Goal: Information Seeking & Learning: Learn about a topic

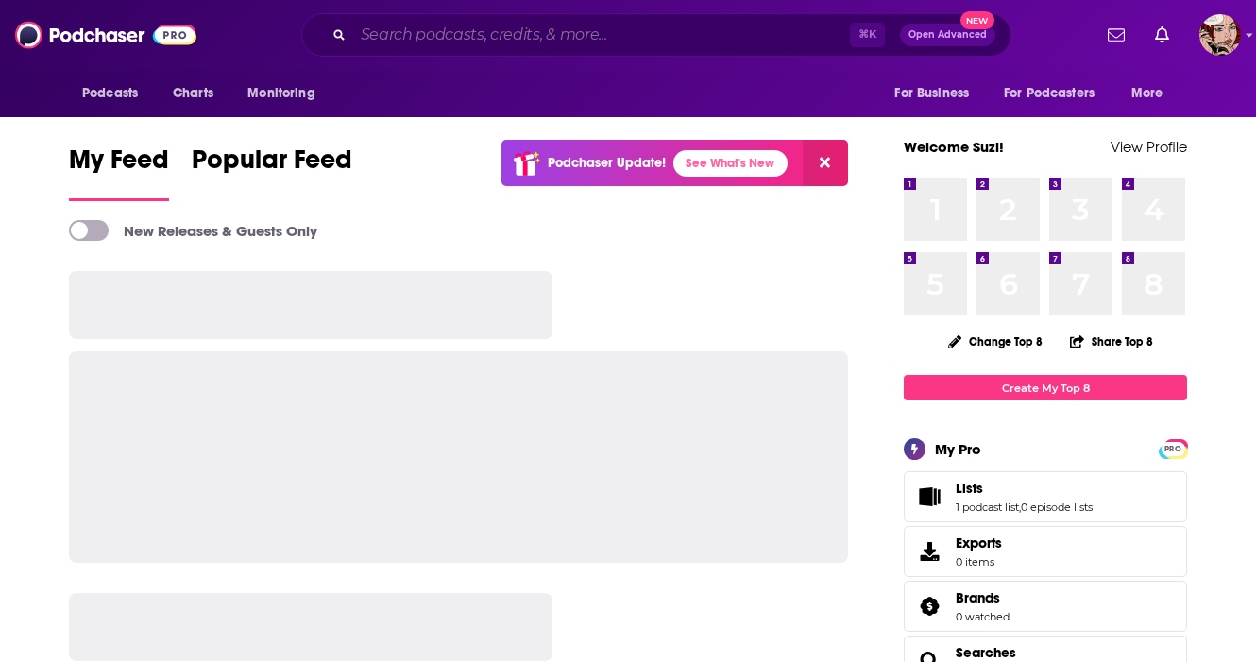
click at [671, 40] on input "Search podcasts, credits, & more..." at bounding box center [601, 35] width 497 height 30
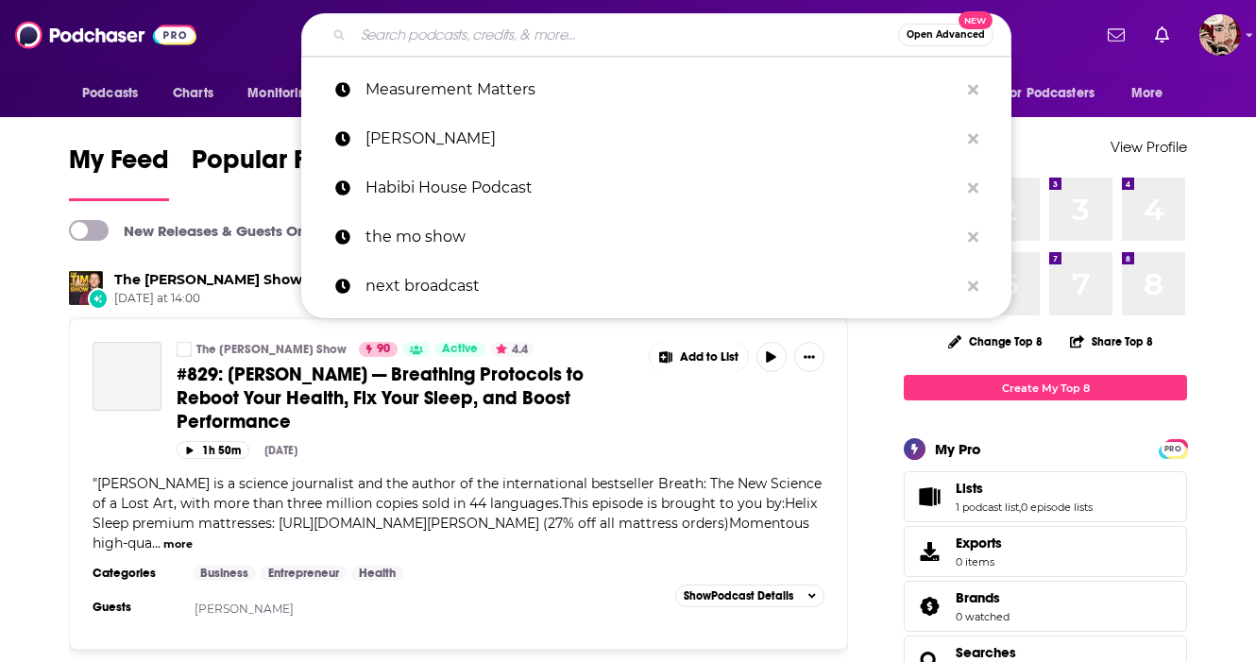
paste input "وسق"
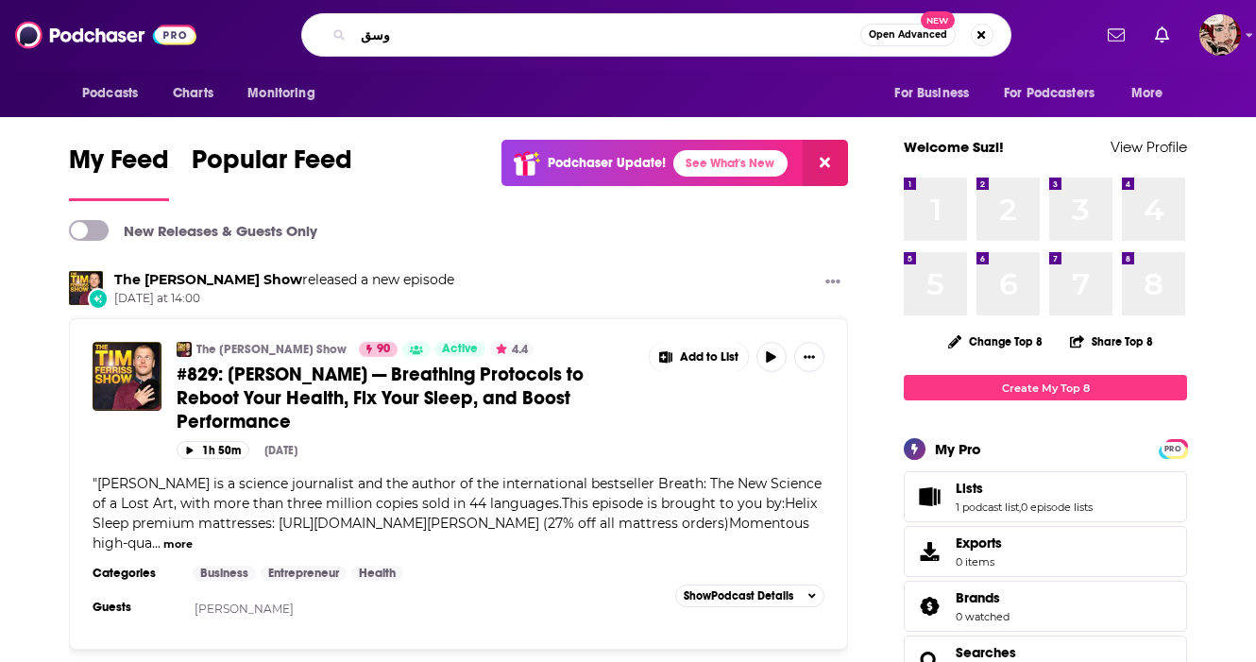
type input "وسق"
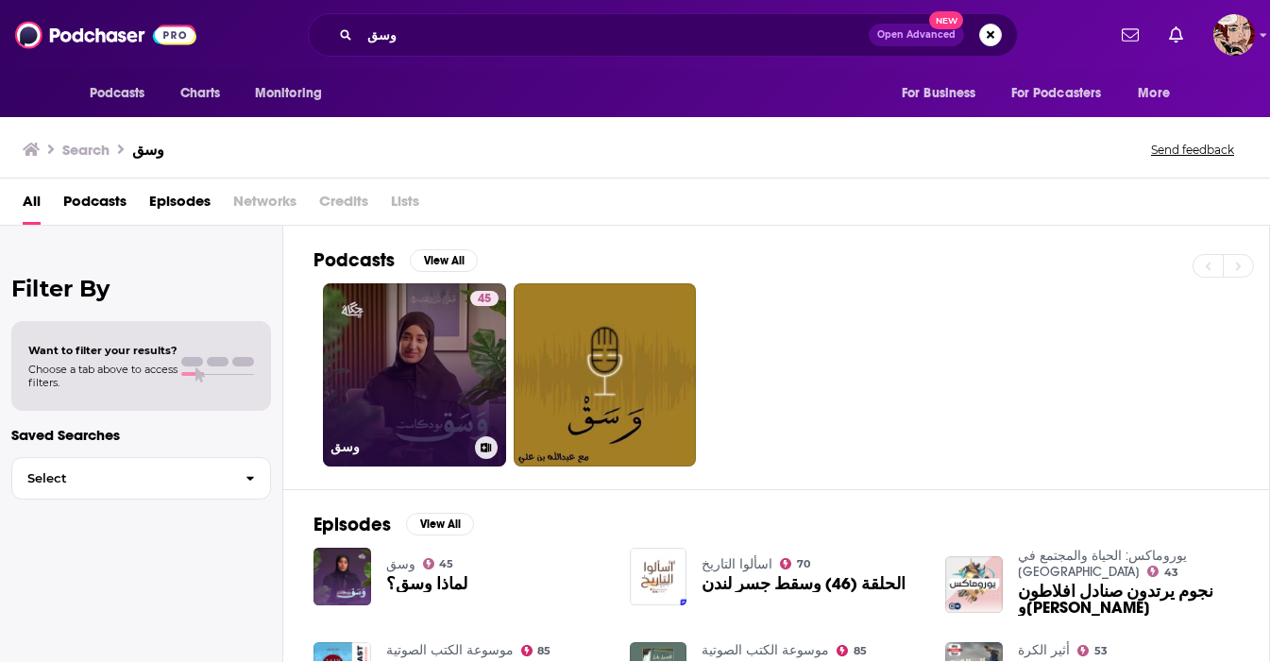
click at [408, 406] on link "45 وسق" at bounding box center [414, 374] width 183 height 183
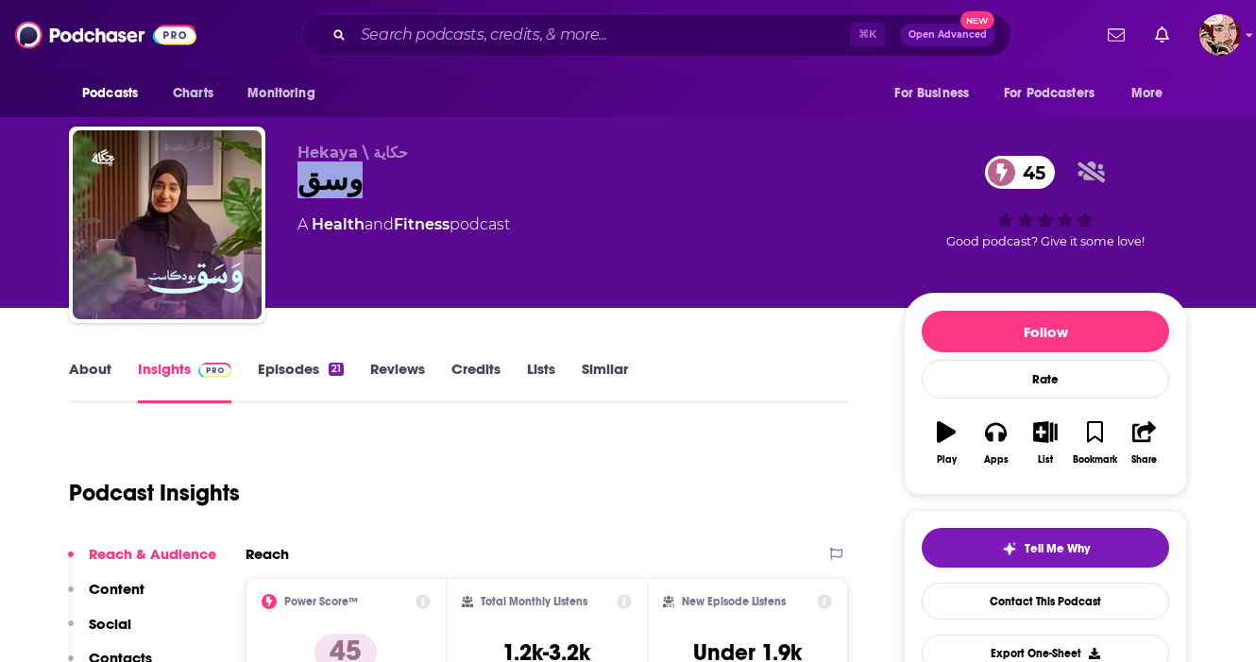
drag, startPoint x: 348, startPoint y: 194, endPoint x: 285, endPoint y: 190, distance: 62.4
click at [285, 190] on div "Hekaya \ حكاية وسق 45 A Health and Fitness podcast 45 Good podcast? Give it som…" at bounding box center [628, 229] width 1118 height 204
copy h2 "وسق"
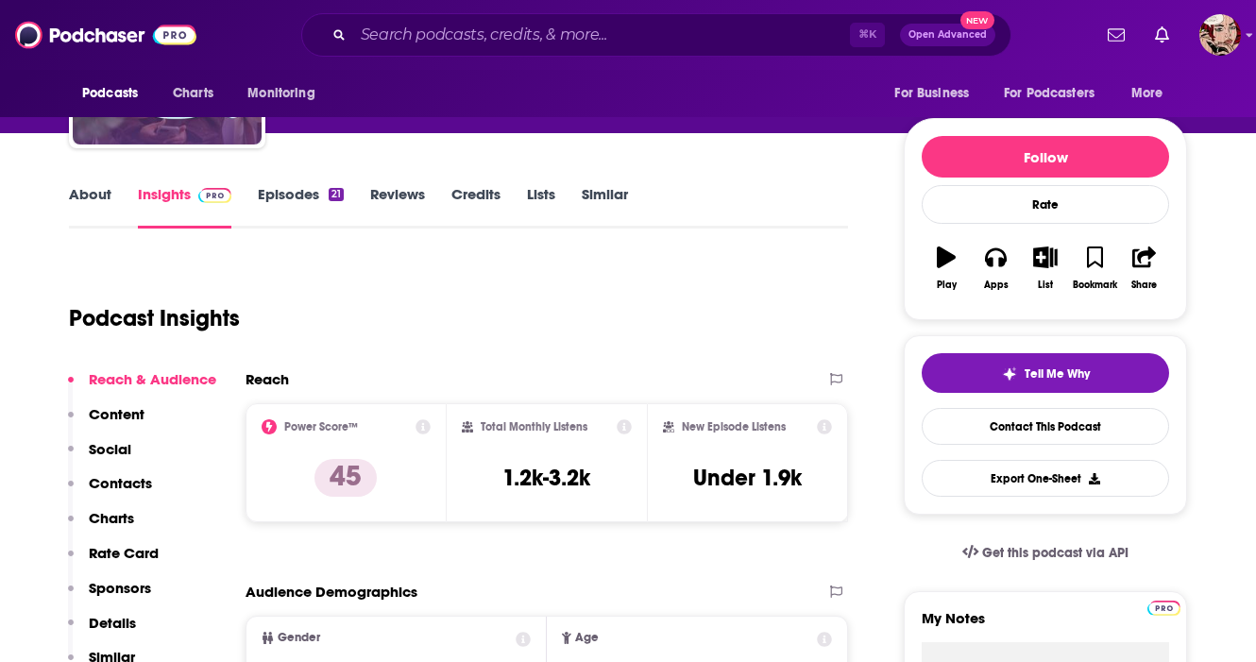
scroll to position [166, 0]
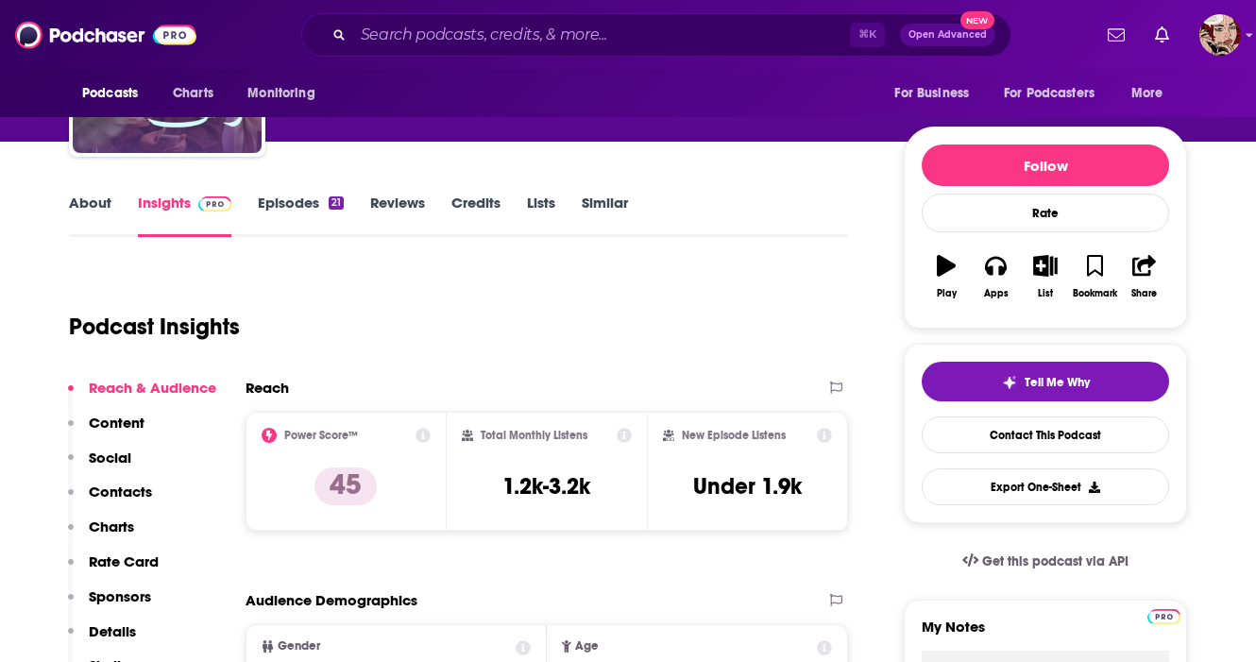
click at [97, 199] on link "About" at bounding box center [90, 215] width 42 height 43
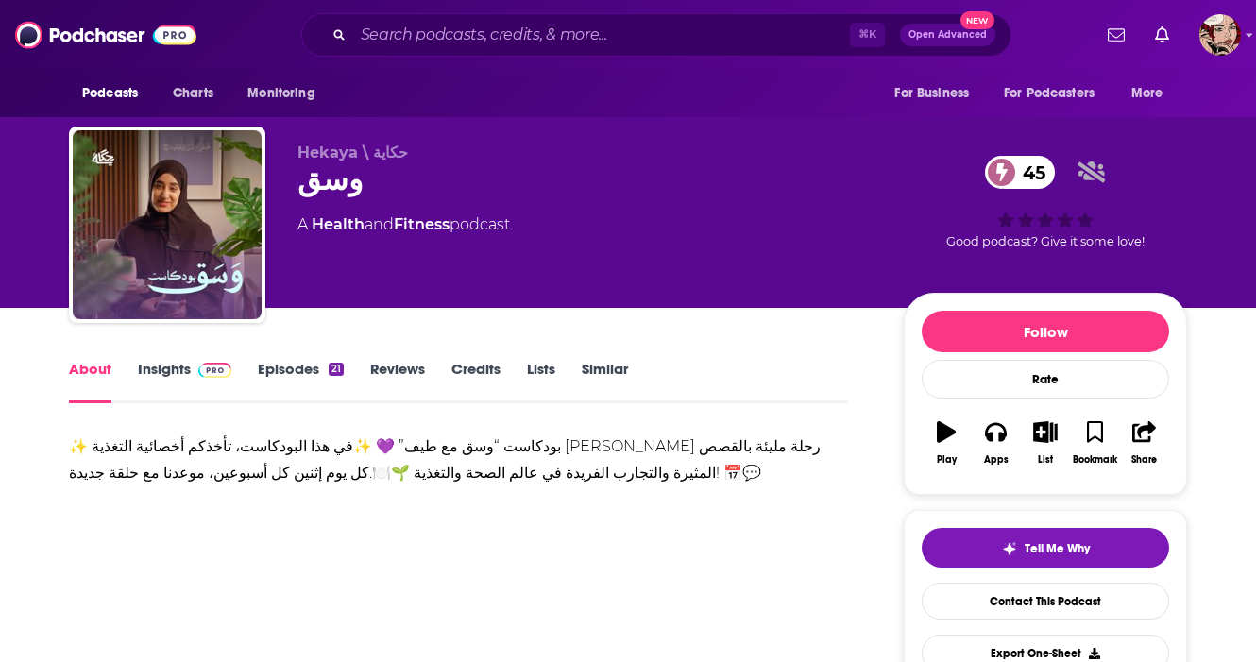
click at [486, 467] on div "✨ بودكاست “وسق مع طيف” 💜 ✨في هذا البودكاست، تأخذكم أخصائية التغذية [PERSON_NAME…" at bounding box center [458, 459] width 779 height 53
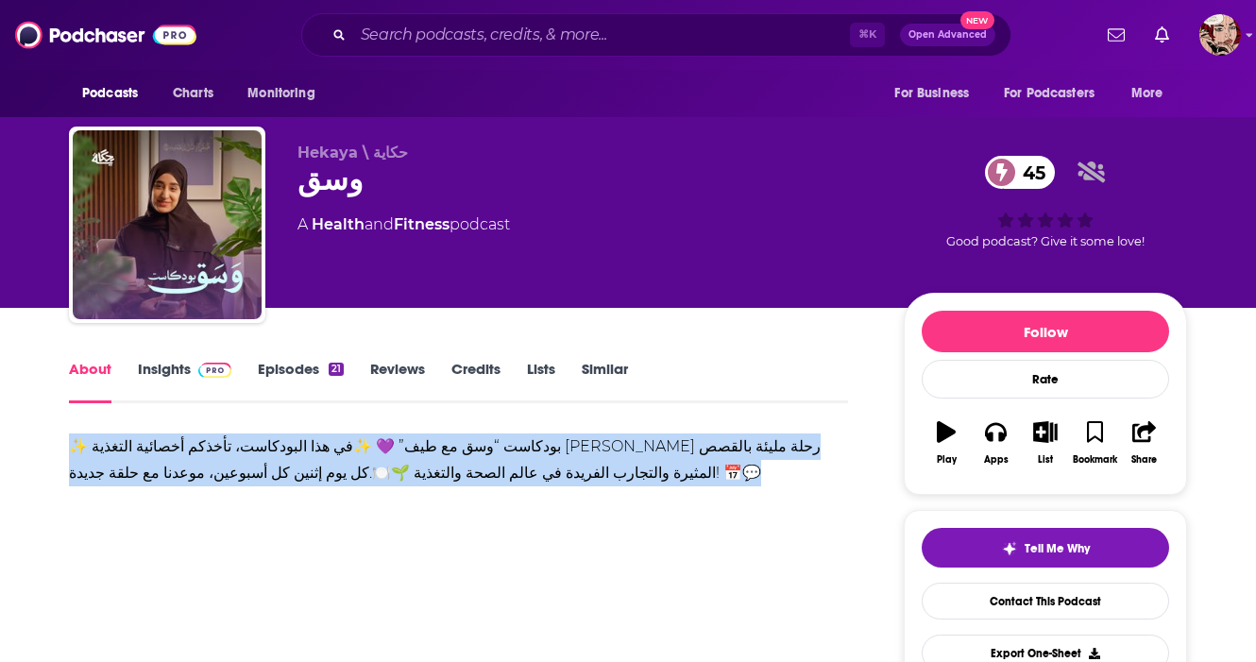
click at [486, 467] on div "✨ بودكاست “وسق مع طيف” 💜 ✨في هذا البودكاست، تأخذكم أخصائية التغذية [PERSON_NAME…" at bounding box center [458, 459] width 779 height 53
copy div "✨ بودكاست “وسق مع طيف” 💜 ✨في هذا البودكاست، تأخذكم أخصائية التغذية [PERSON_NAME…"
click at [176, 367] on link "Insights" at bounding box center [184, 381] width 93 height 43
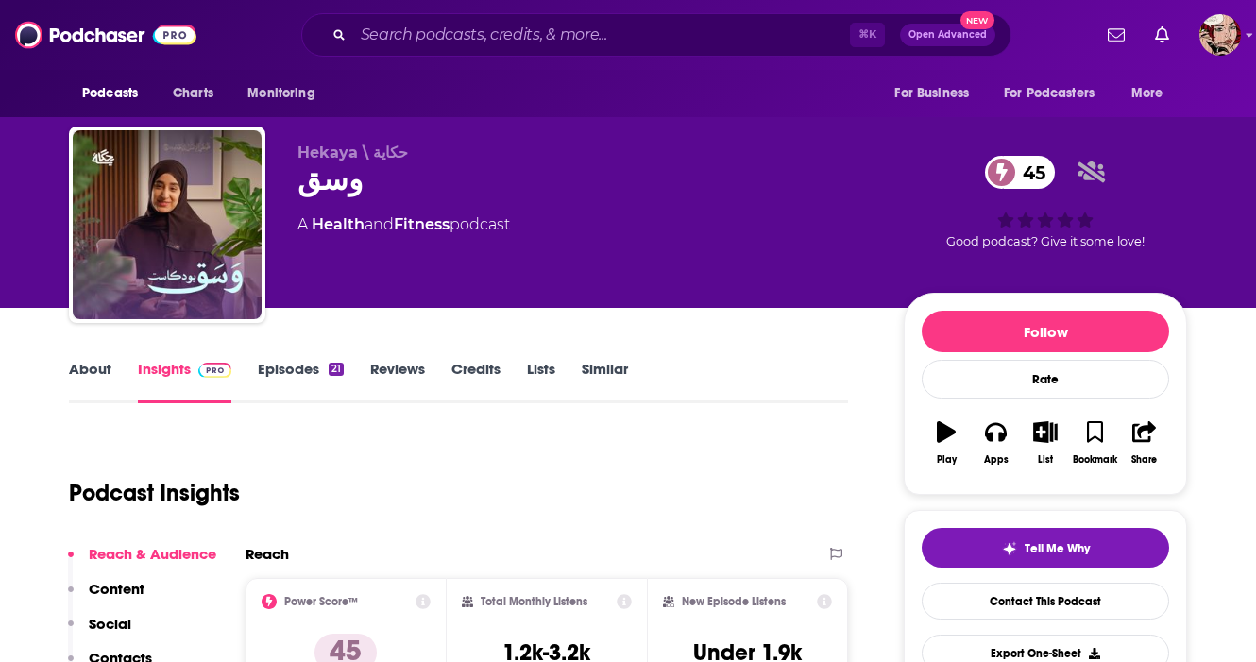
drag, startPoint x: 520, startPoint y: 233, endPoint x: 303, endPoint y: 227, distance: 217.3
click at [303, 227] on div "A Health and Fitness podcast" at bounding box center [585, 224] width 576 height 23
click at [333, 193] on div "وسق 45" at bounding box center [585, 179] width 576 height 37
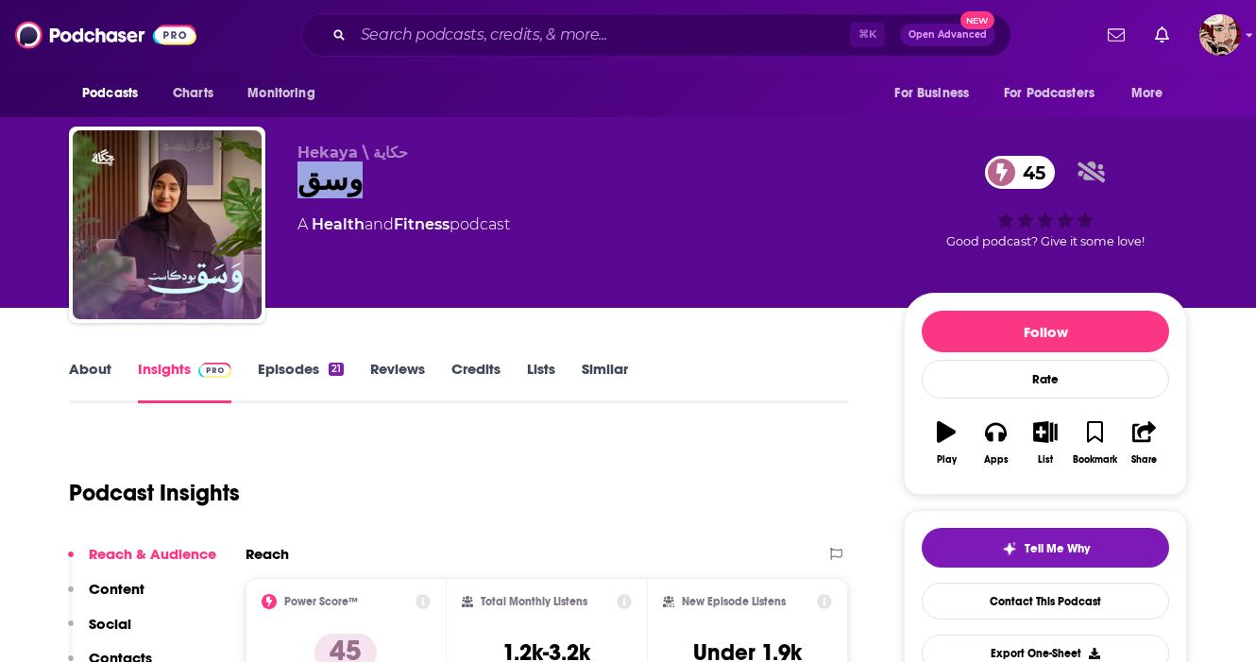
copy div "وسق 45"
click at [285, 359] on div "About Insights Episodes 21 Reviews Credits Lists Similar" at bounding box center [458, 380] width 779 height 46
click at [280, 369] on link "Episodes 21" at bounding box center [301, 381] width 86 height 43
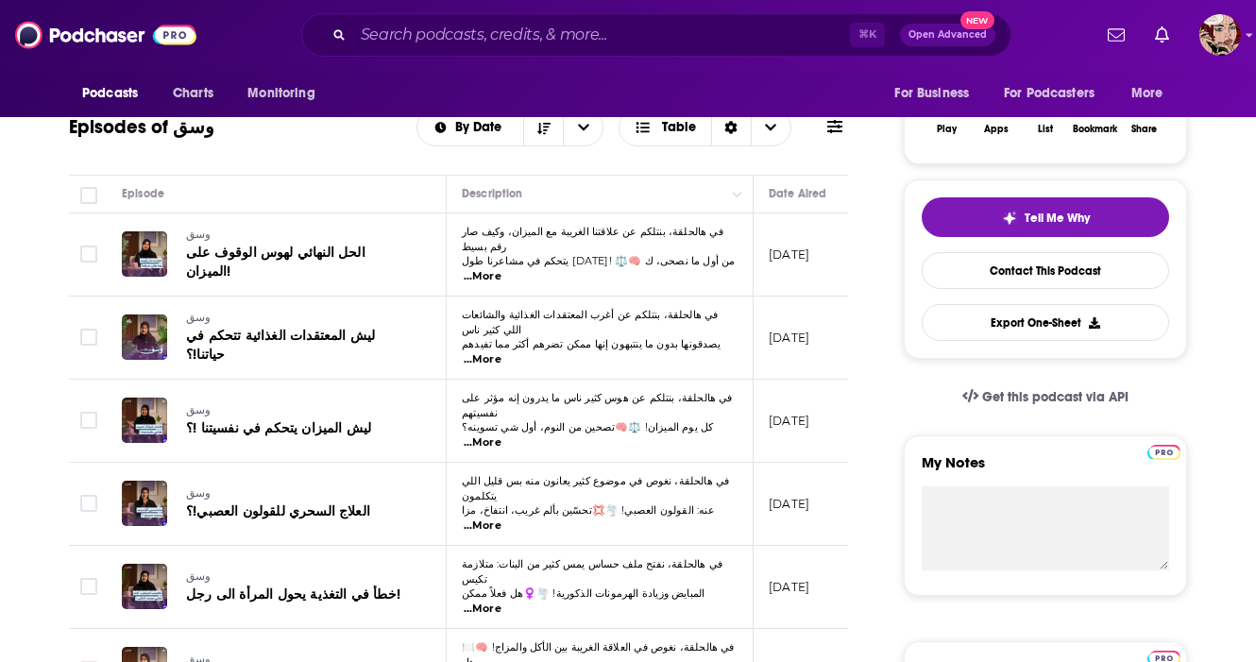
scroll to position [333, 0]
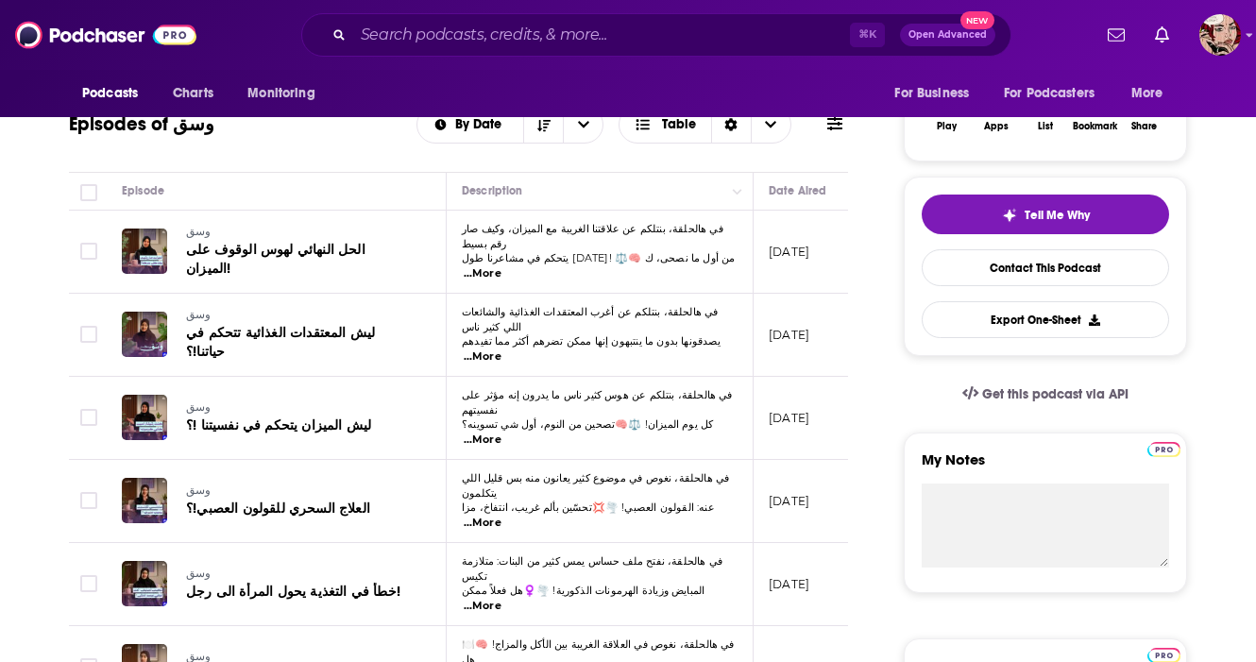
click at [501, 266] on span "...More" at bounding box center [483, 273] width 38 height 15
click at [585, 409] on td "في هالحلقة، بنتلكم عن هوس كثير ناس ما يدرون إنه مؤثر على نفسيتهم كل يوم الميزان…" at bounding box center [600, 418] width 307 height 83
click at [501, 266] on span "...More" at bounding box center [483, 273] width 38 height 15
click at [279, 255] on span "الحل النهائي لهوس الوقوف على الميزان!" at bounding box center [275, 259] width 179 height 35
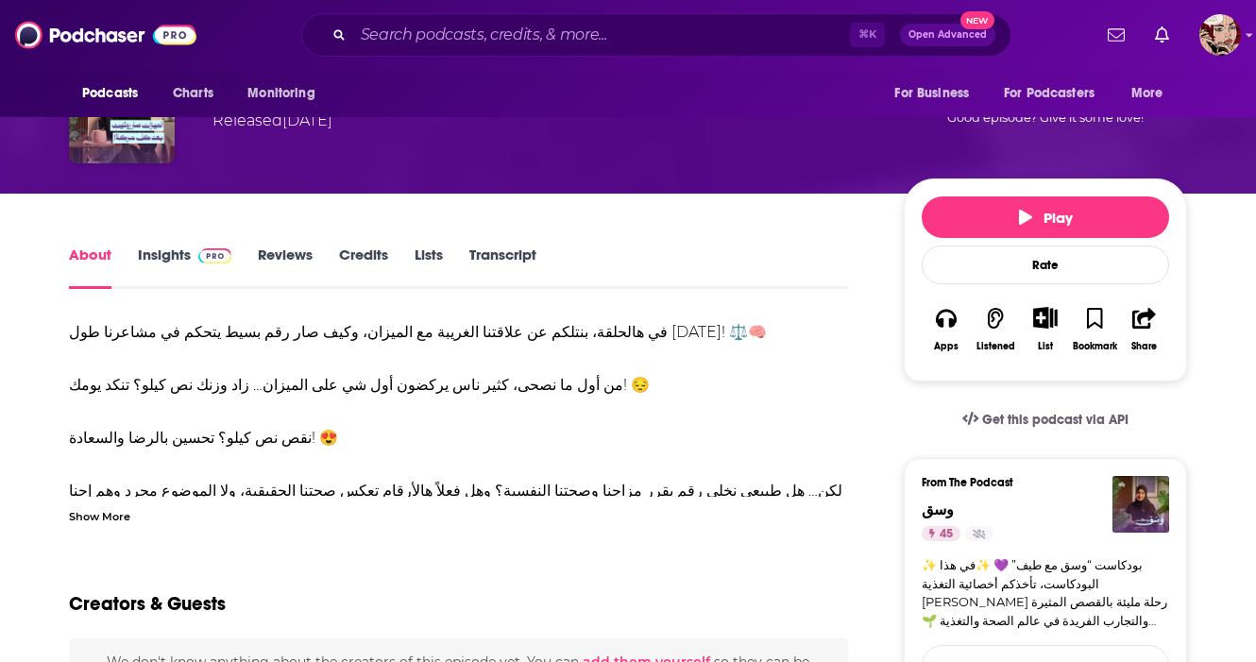
scroll to position [170, 0]
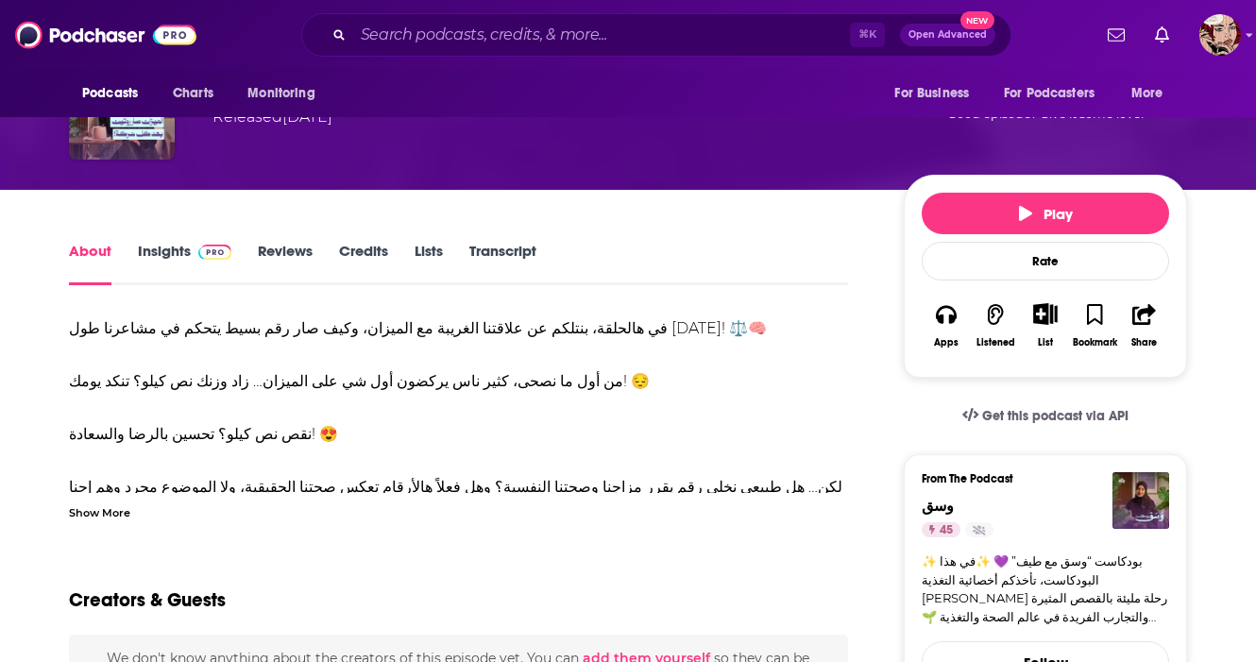
click at [113, 508] on div "Show More" at bounding box center [99, 511] width 61 height 18
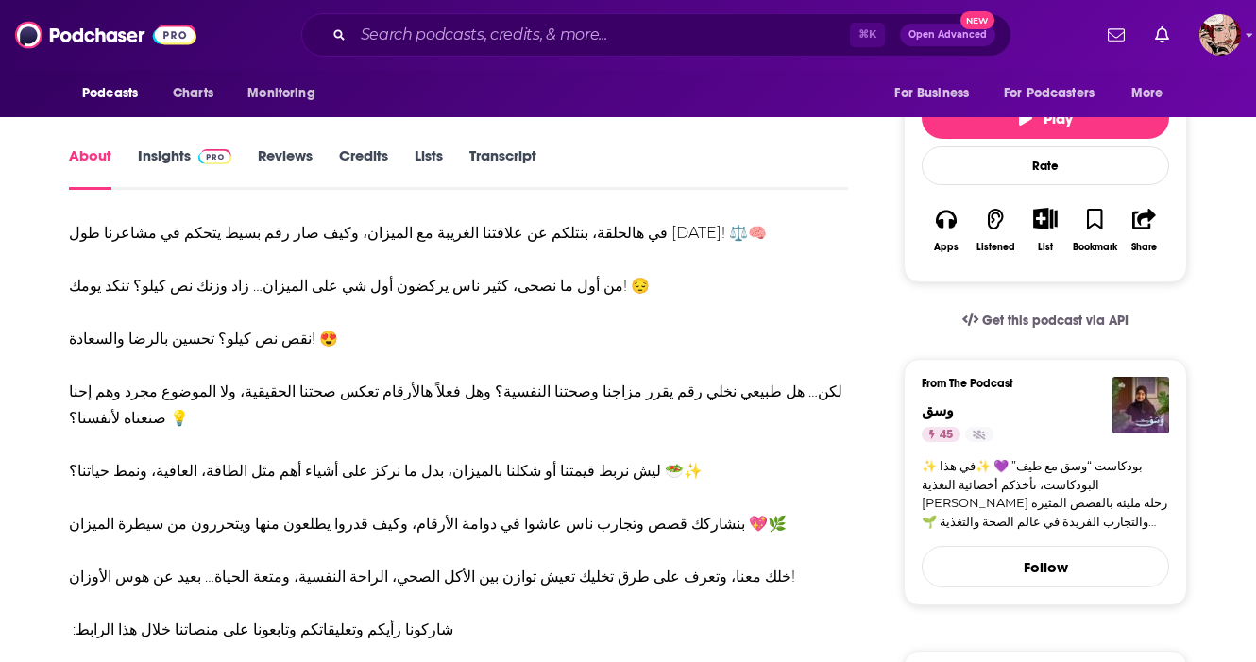
scroll to position [268, 0]
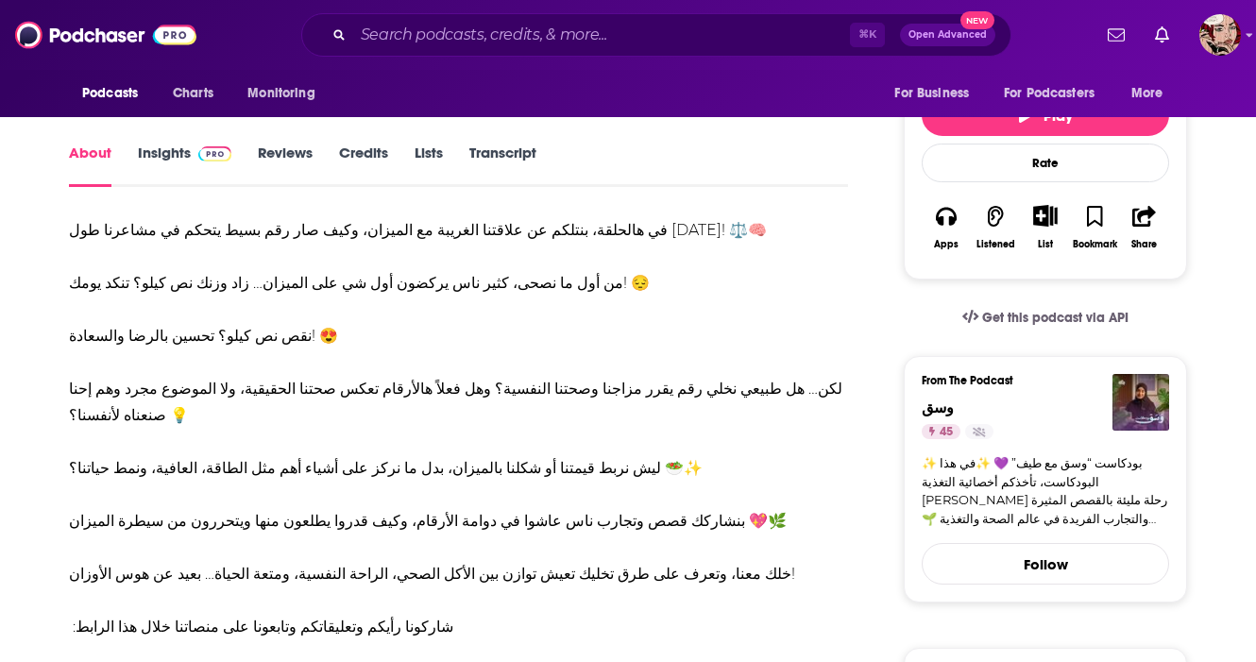
click at [655, 555] on div "في هالحلقة، بنتلكم عن علاقتنا الغريبة مع الميزان، وكيف صار رقم بسيط يتحكم في مش…" at bounding box center [458, 481] width 779 height 529
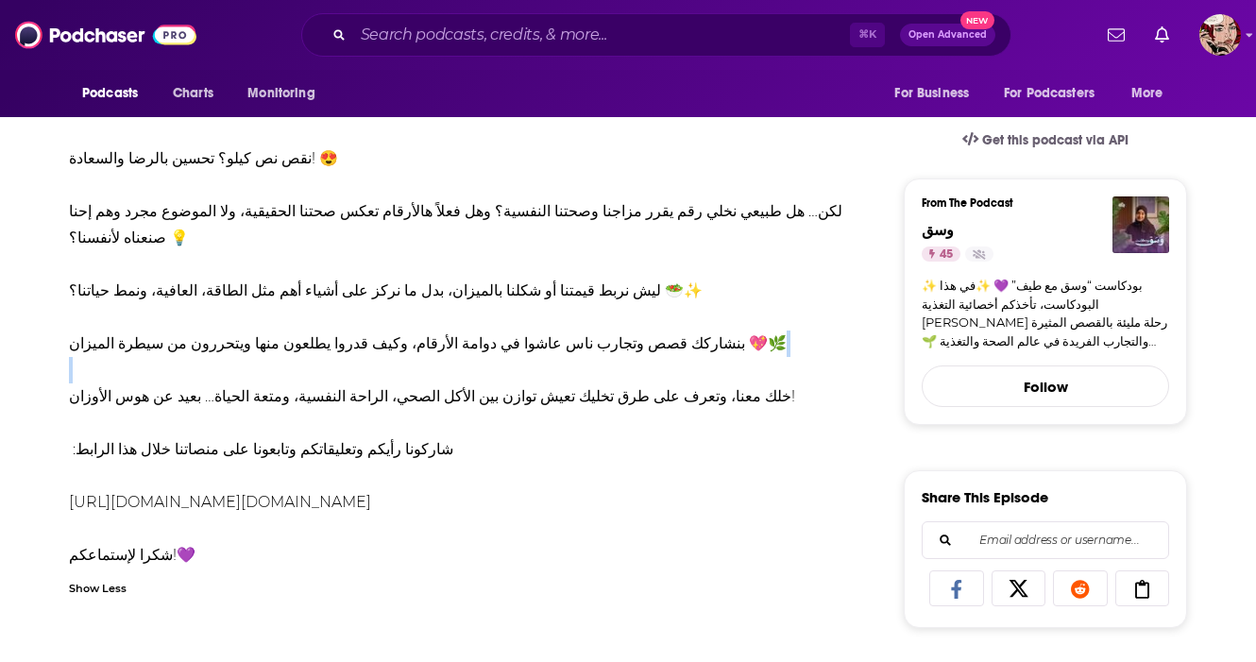
scroll to position [447, 0]
drag, startPoint x: 440, startPoint y: 445, endPoint x: 323, endPoint y: 144, distance: 322.3
click at [323, 144] on div "في هالحلقة، بنتلكم عن علاقتنا الغريبة مع الميزان، وكيف صار رقم بسيط يتحكم في مش…" at bounding box center [458, 303] width 779 height 529
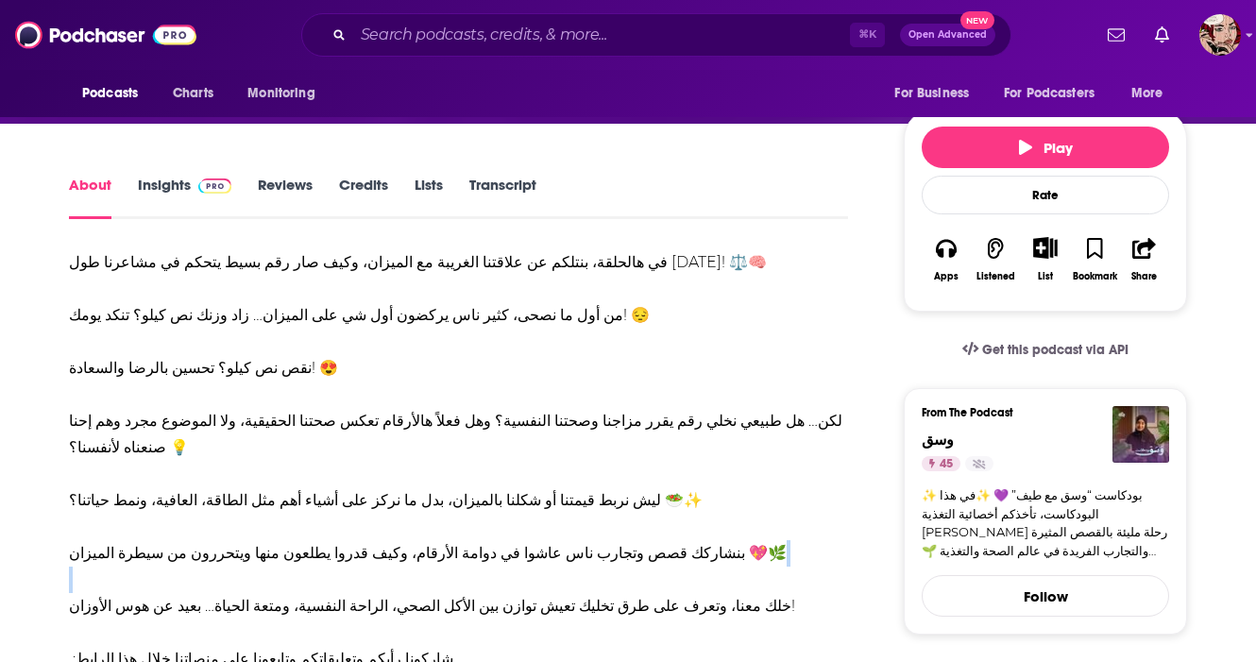
scroll to position [234, 0]
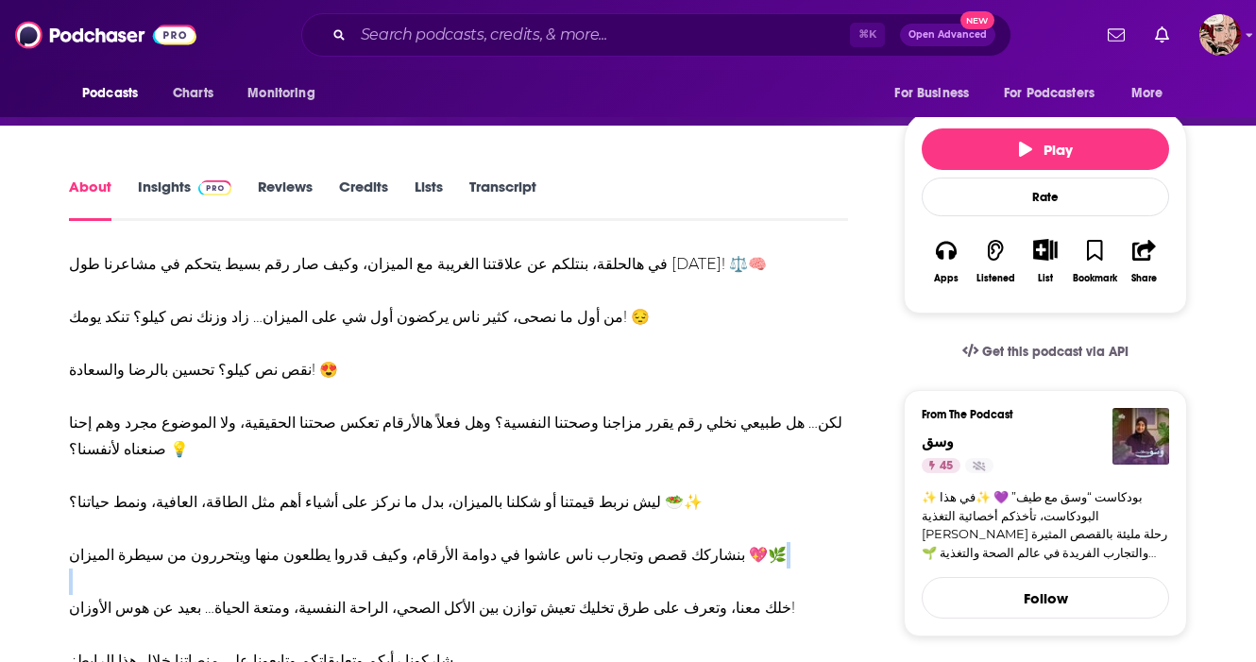
copy div "lo ipsumdo، sitame co adipisc elitsed do eiusmod، temp inc utl etdo magna al en…"
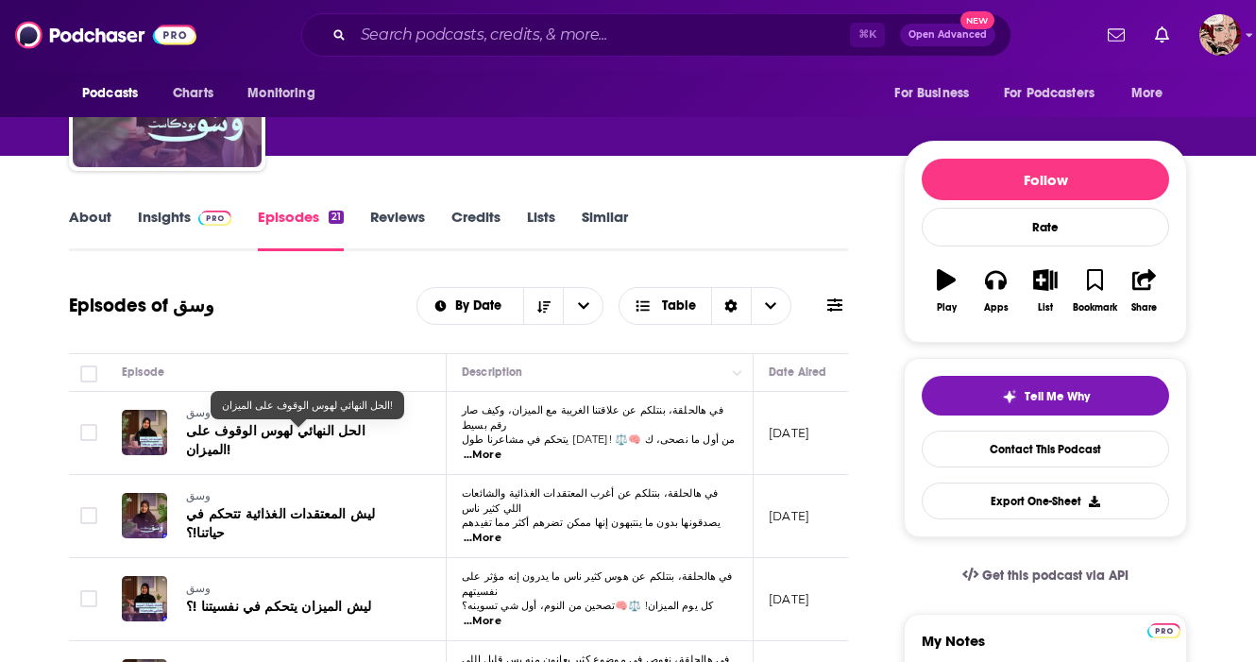
scroll to position [153, 0]
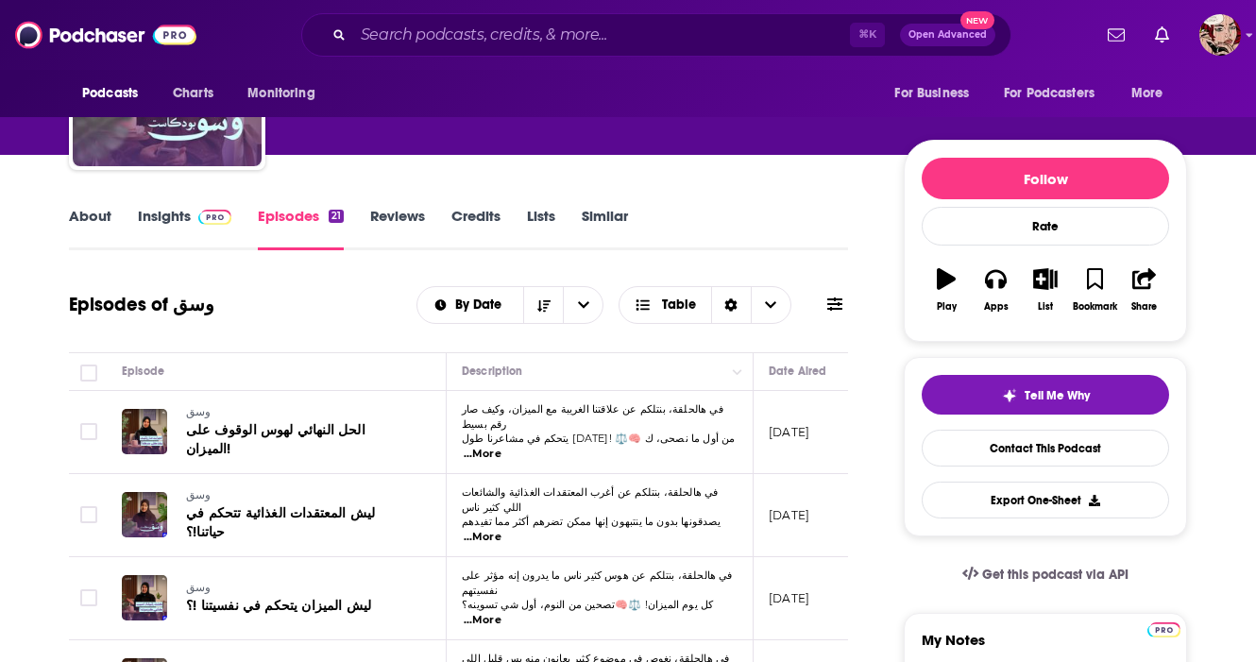
click at [501, 530] on span "...More" at bounding box center [483, 537] width 38 height 15
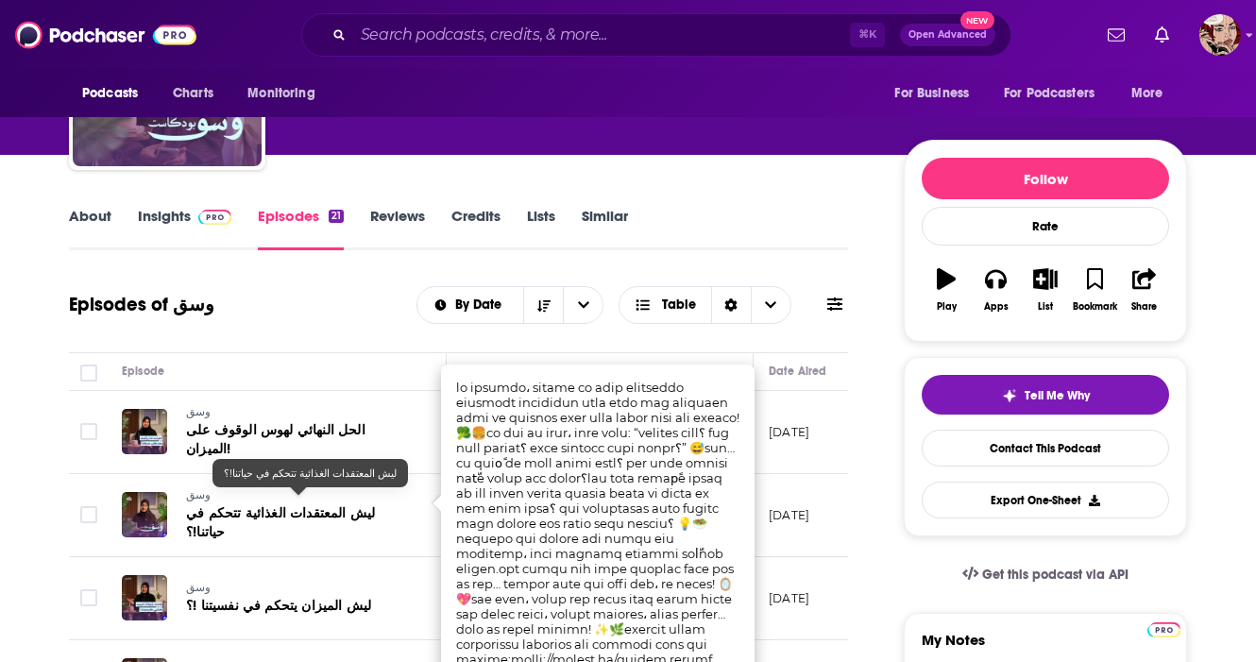
click at [329, 505] on span "ليش المعتقدات الغذائية تتحكم في حياتنا!؟" at bounding box center [280, 522] width 189 height 35
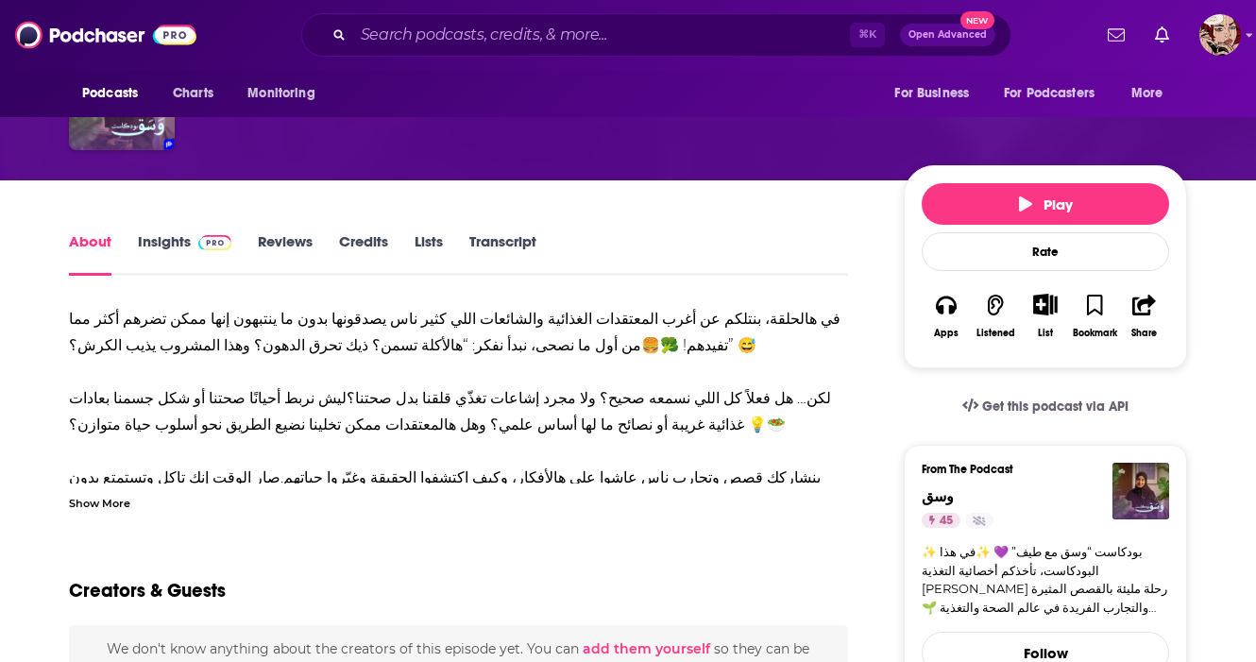
scroll to position [175, 0]
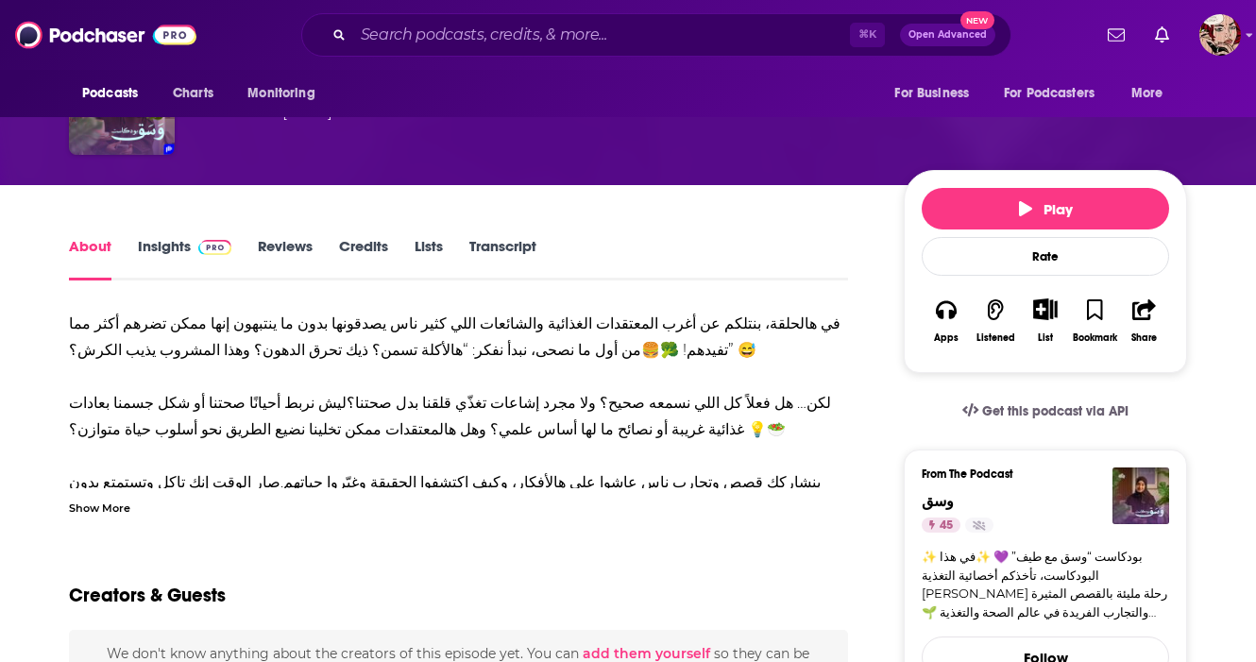
drag, startPoint x: 64, startPoint y: 323, endPoint x: 724, endPoint y: 429, distance: 668.5
copy div "في هالحلقة، بنتلكم عن أغرب المعتقدات الغذائية والشائعات اللي كثير ناس يصدقونها …"
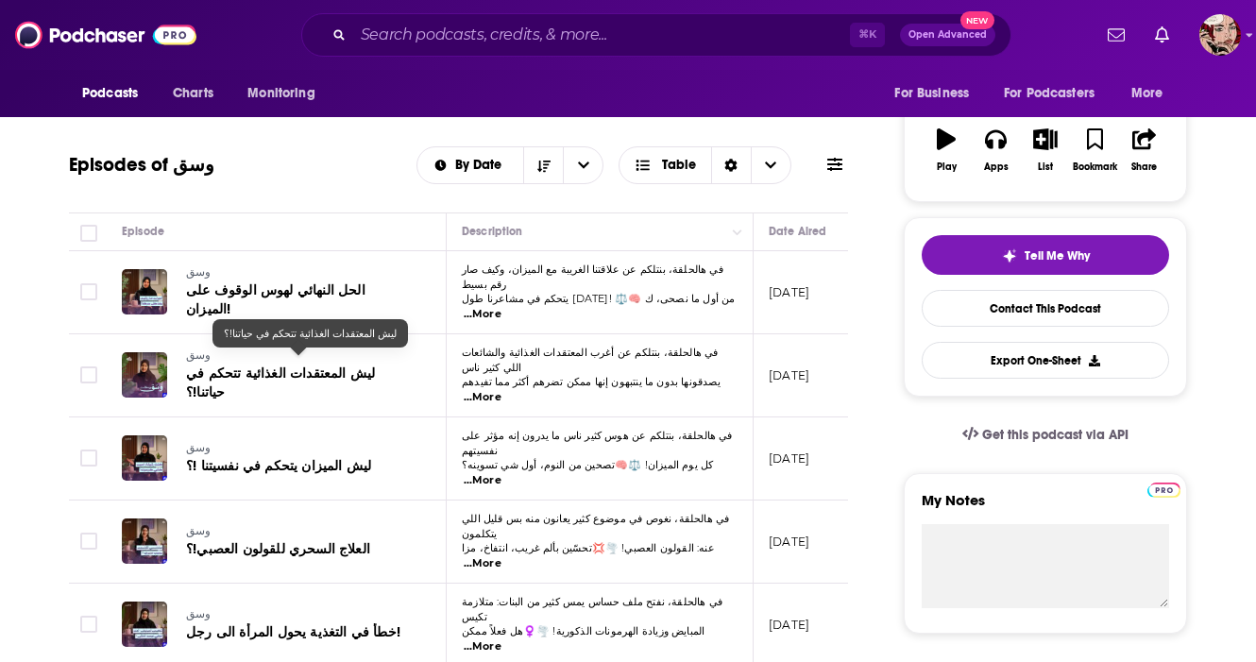
scroll to position [296, 0]
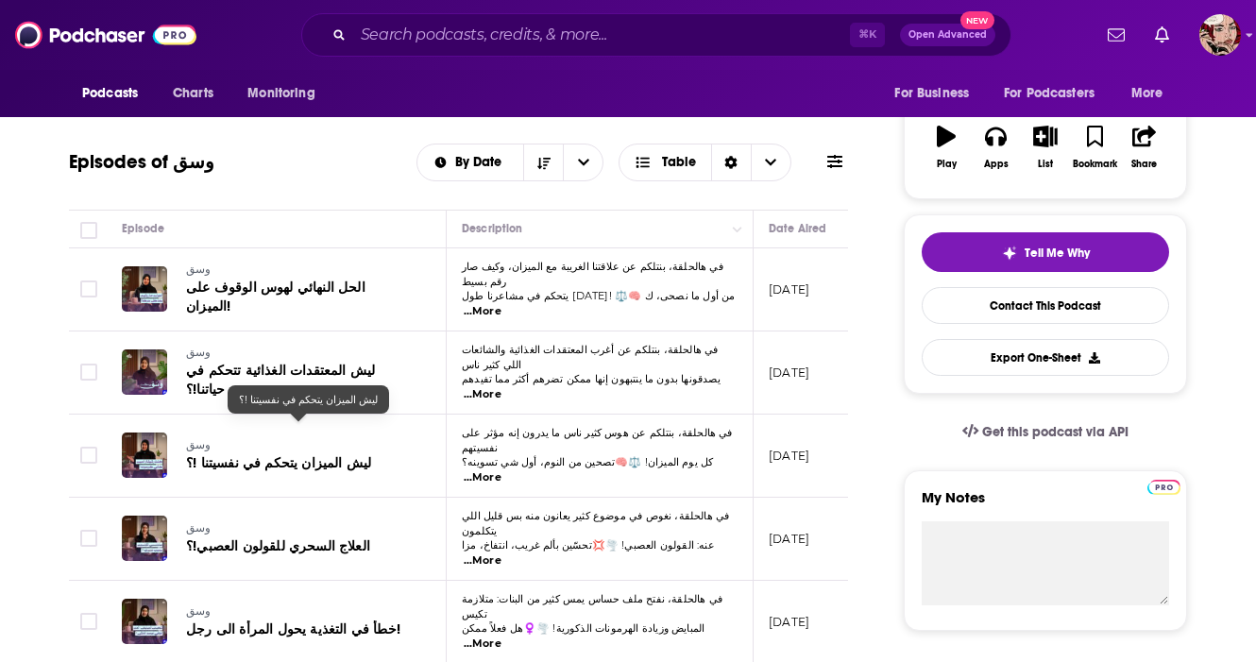
click at [272, 455] on span "ليش الميزان يتحكم في نفسيتنا !؟" at bounding box center [278, 463] width 185 height 16
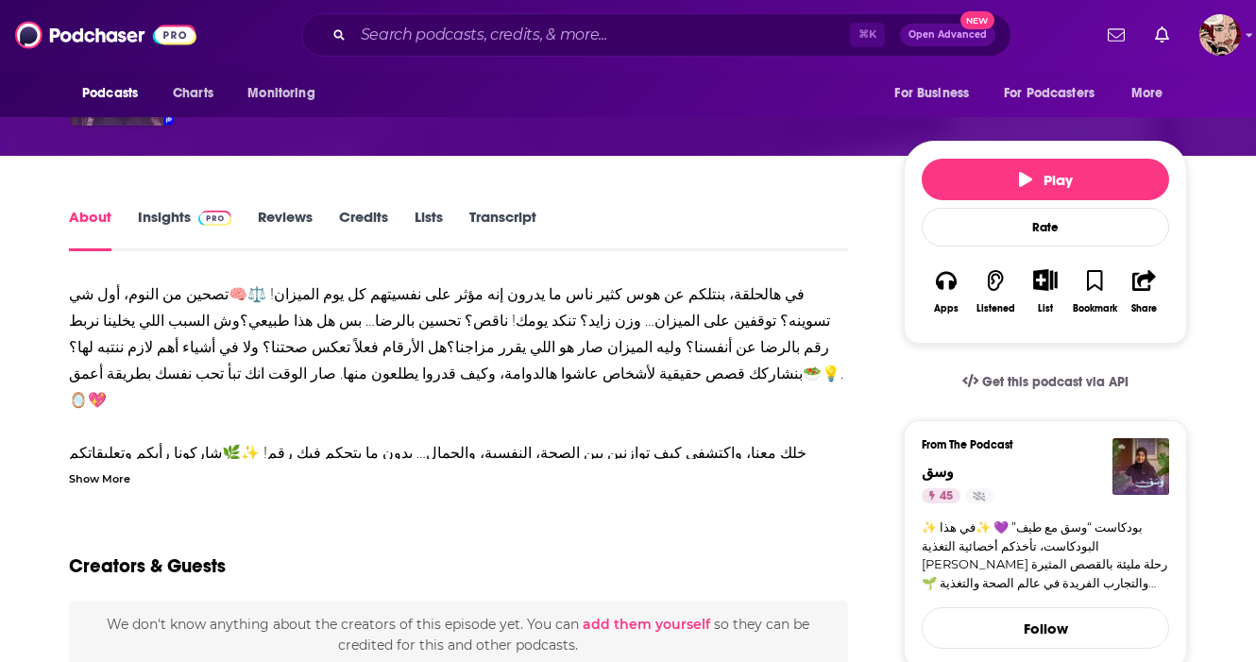
scroll to position [212, 0]
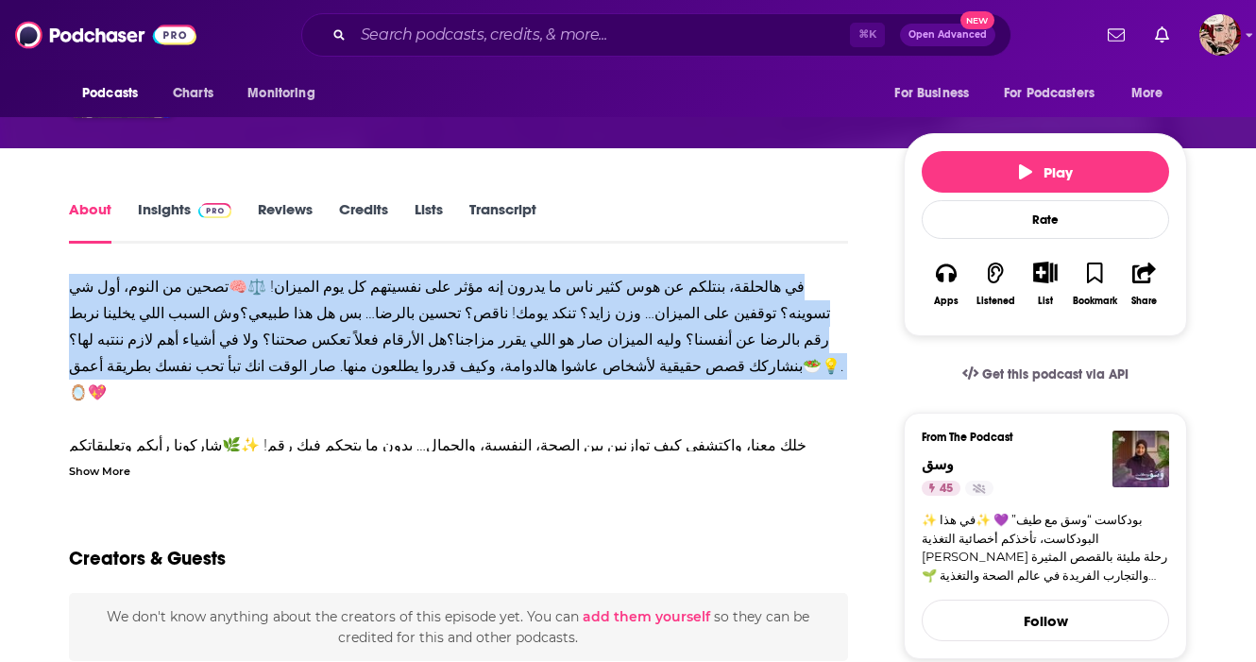
drag, startPoint x: 569, startPoint y: 368, endPoint x: 810, endPoint y: 262, distance: 263.4
copy div "في هالحلقة، بنتلكم عن هوس كثير ناس ما يدرون إنه مؤثر على نفسيتهم كل يوم الميزان…"
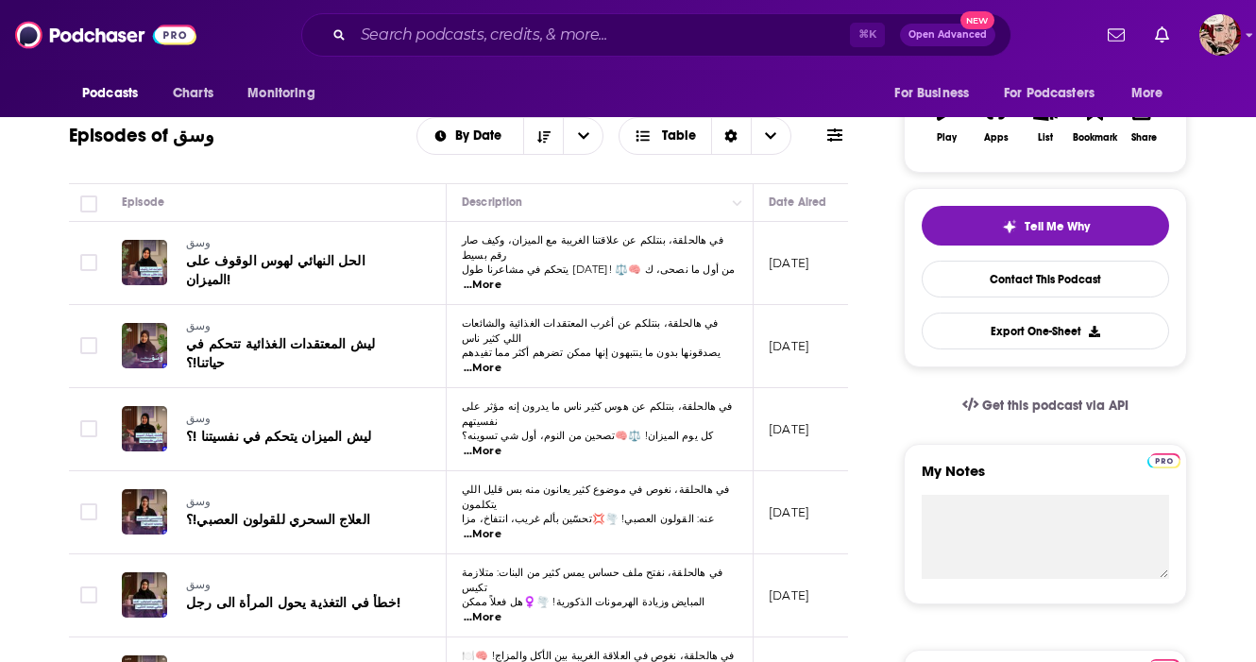
scroll to position [359, 0]
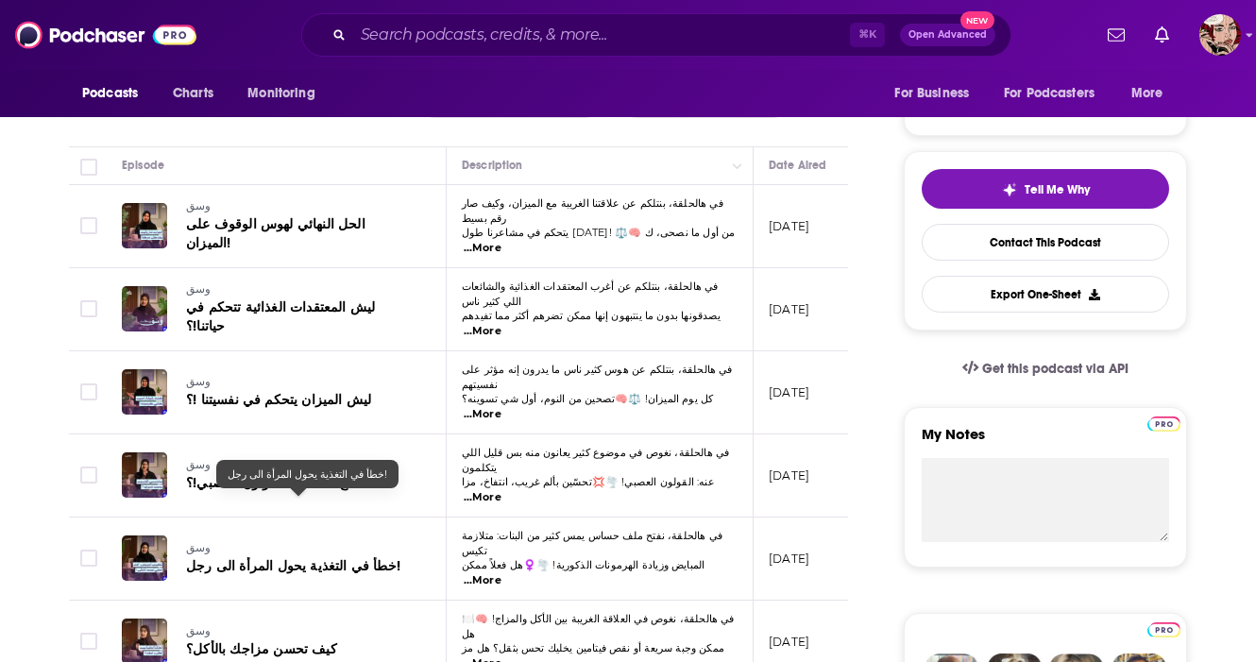
click at [330, 558] on span "خطأ في التغذية يحول المرأة الى رجل!" at bounding box center [293, 566] width 214 height 16
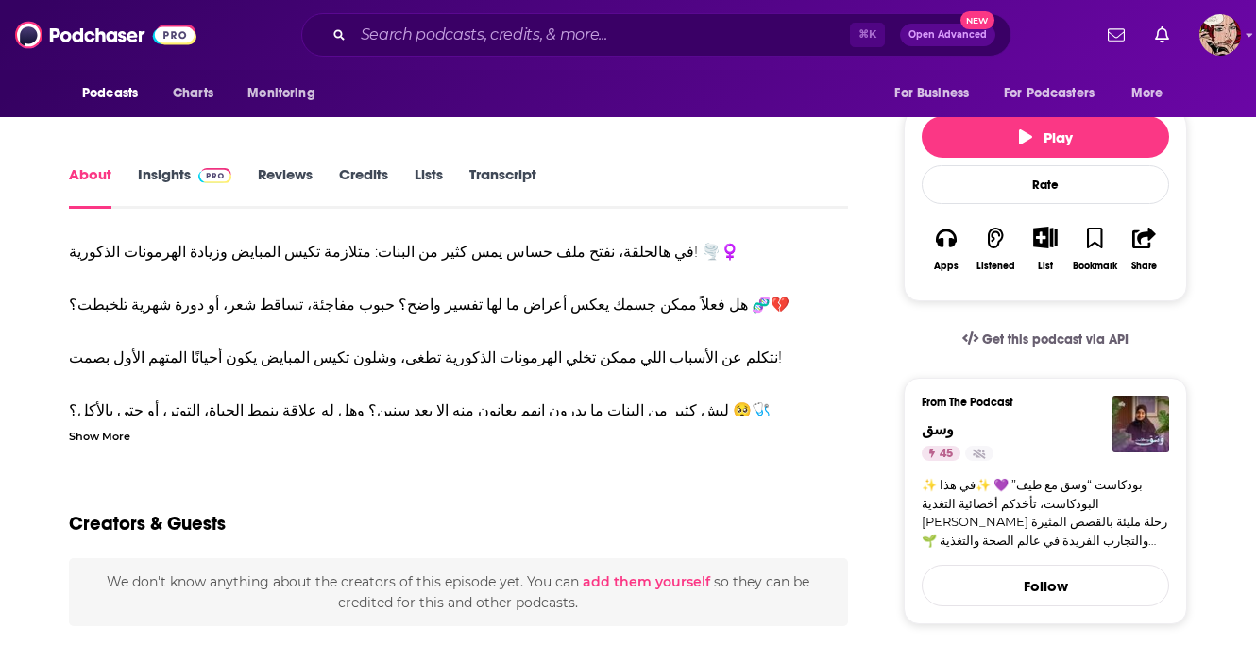
scroll to position [246, 0]
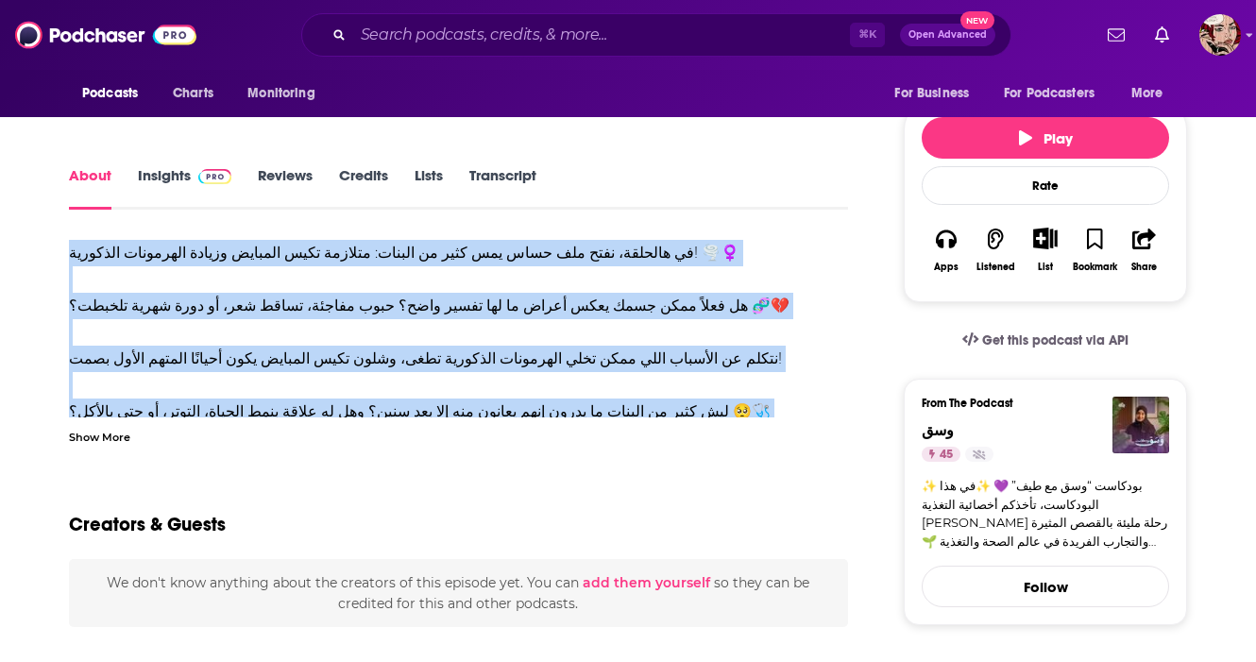
drag, startPoint x: 63, startPoint y: 246, endPoint x: 691, endPoint y: 418, distance: 651.1
copy div "lo ipsumdo، sita con adip eli sedd ei tempor: incidid utla etdolor magnaa enima…"
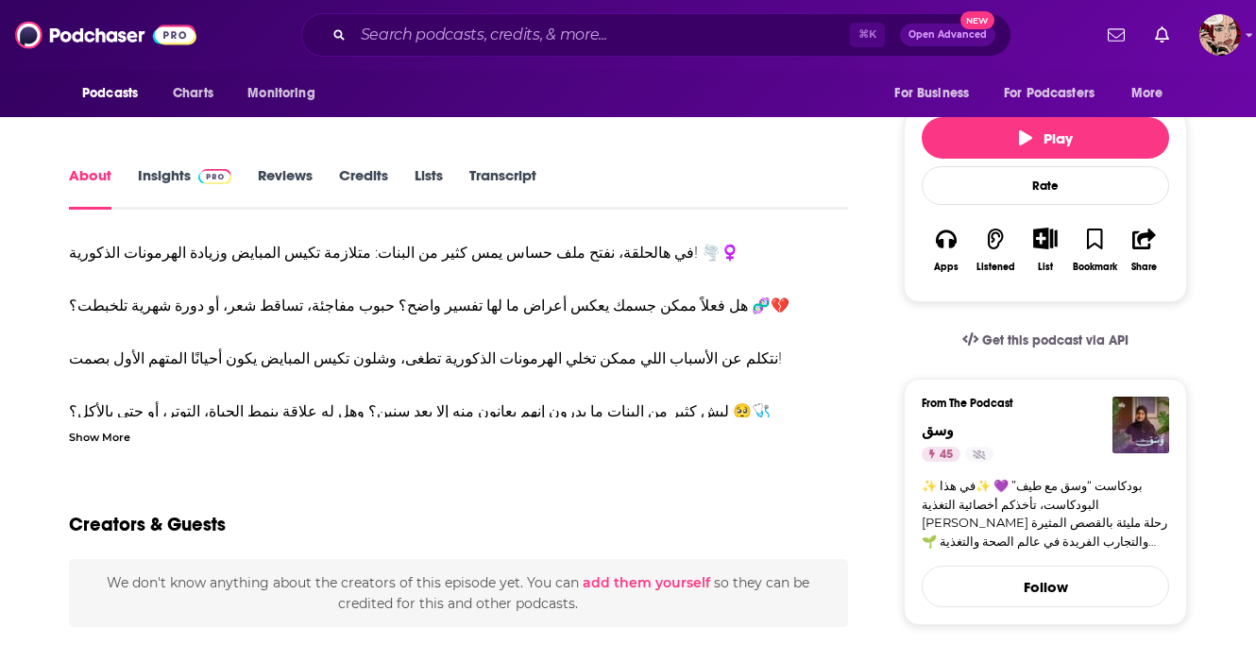
click at [557, 53] on div "⌘ K Open Advanced New" at bounding box center [656, 34] width 710 height 43
click at [557, 48] on input "Search podcasts, credits, & more..." at bounding box center [601, 35] width 497 height 30
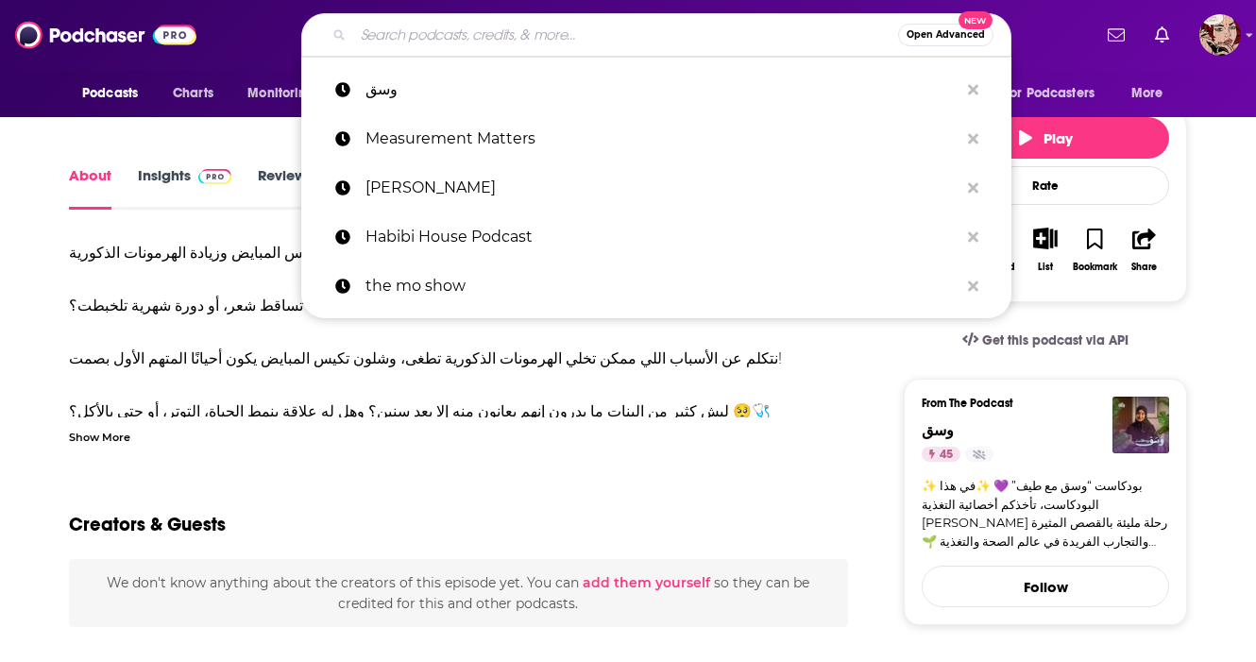
paste input "معتدل"
type input "معتدل"
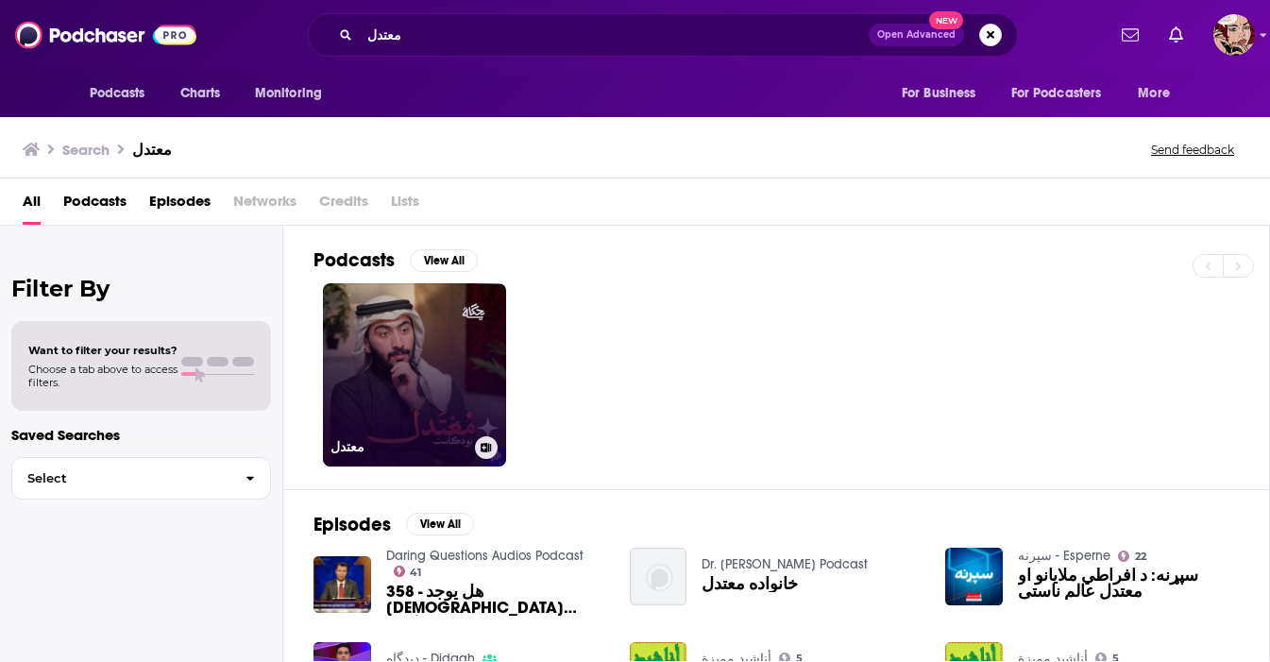
click at [417, 359] on link "معتدل" at bounding box center [414, 374] width 183 height 183
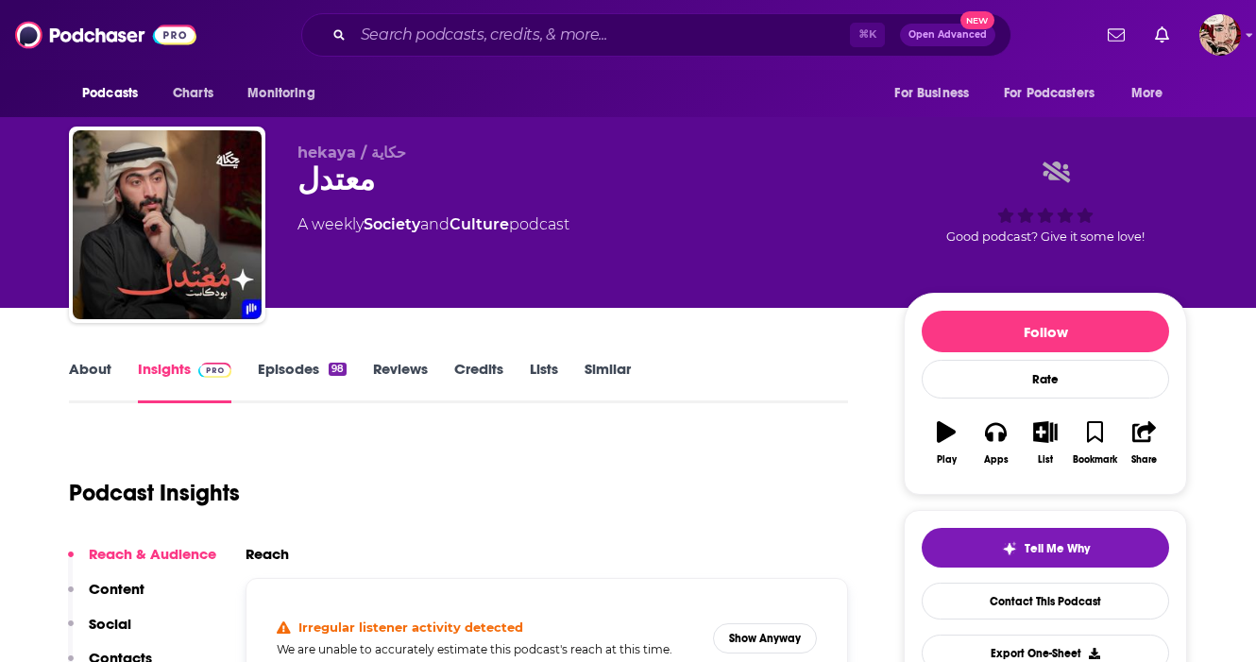
click at [336, 192] on div "معتدل" at bounding box center [585, 179] width 576 height 37
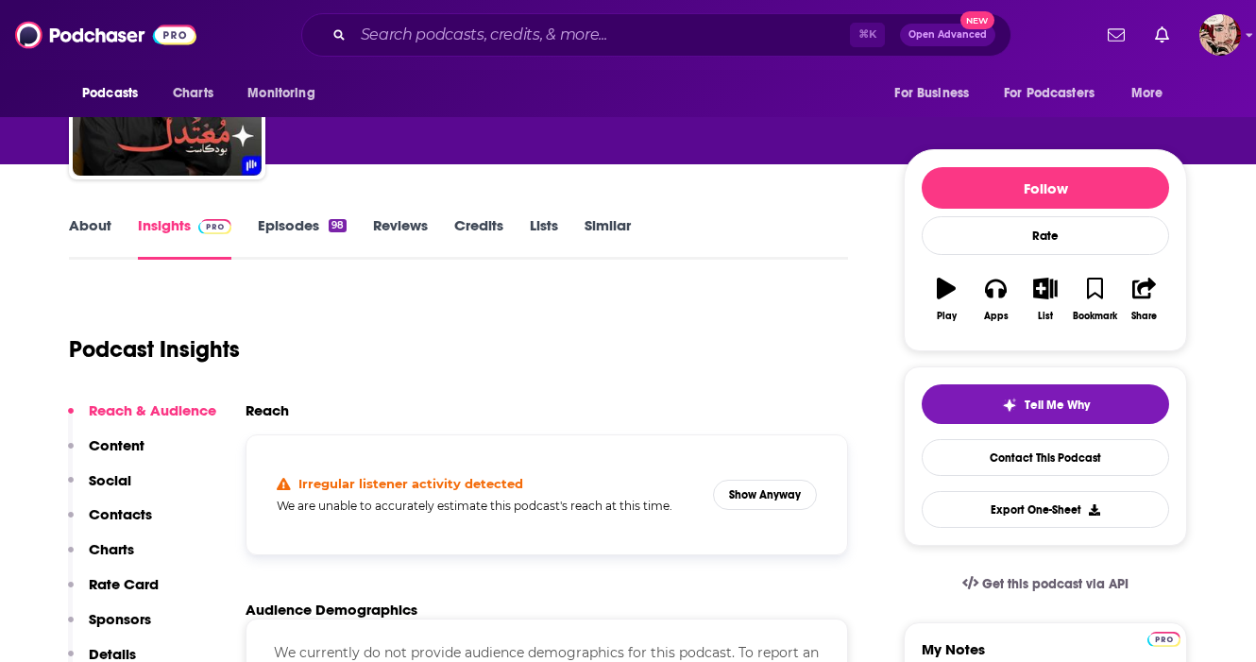
scroll to position [111, 0]
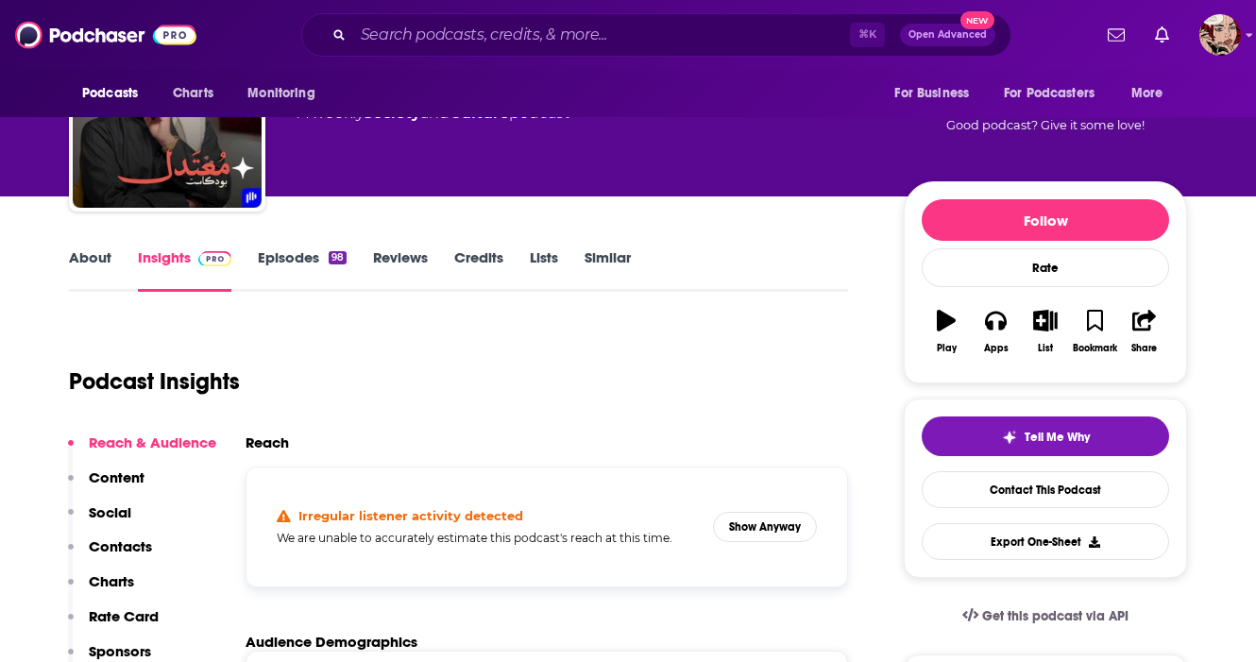
click at [297, 258] on link "Episodes 98" at bounding box center [302, 269] width 89 height 43
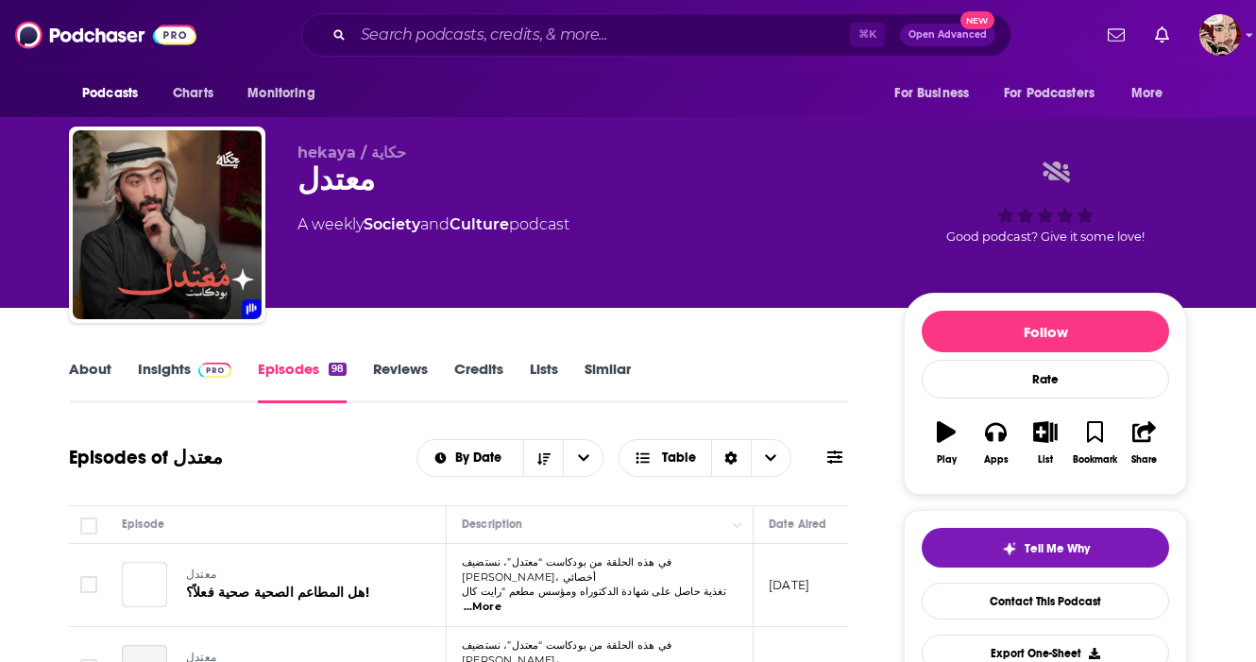
click at [340, 189] on div "معتدل" at bounding box center [585, 179] width 576 height 37
click at [84, 374] on link "About" at bounding box center [90, 381] width 42 height 43
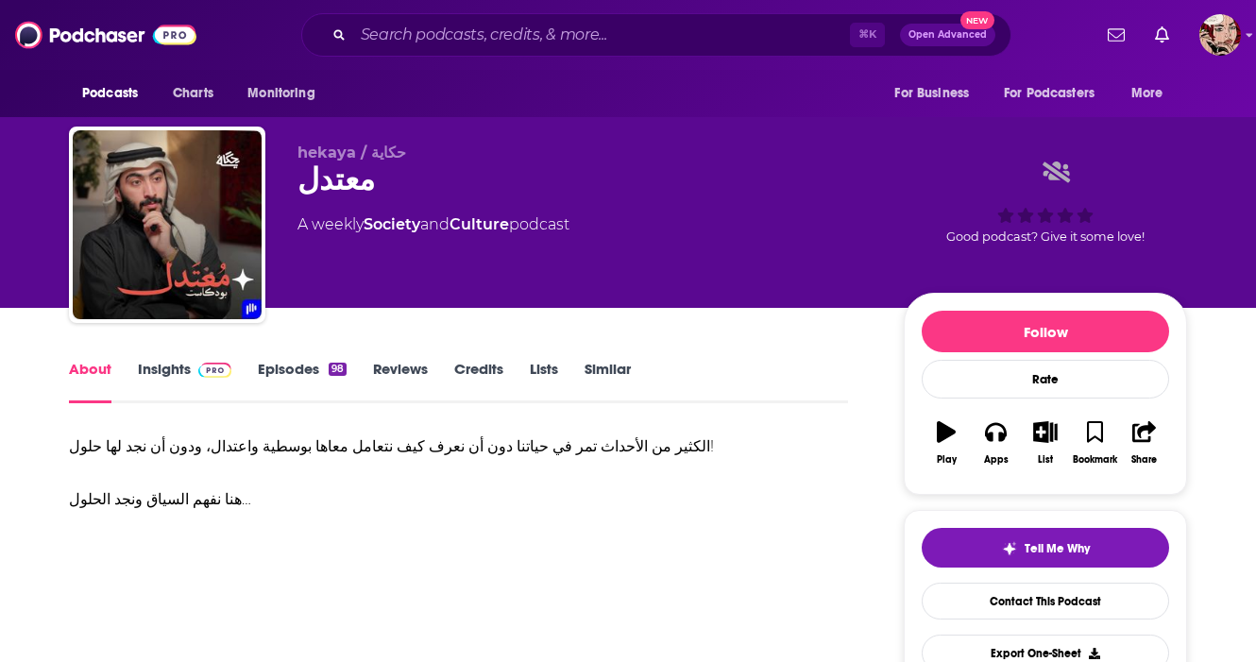
click at [228, 503] on div "الكثير من الأحداث تمر في حياتنا دون أن نعرف كيف نتعامل معاها بوسطية واعتدال، ود…" at bounding box center [458, 472] width 779 height 79
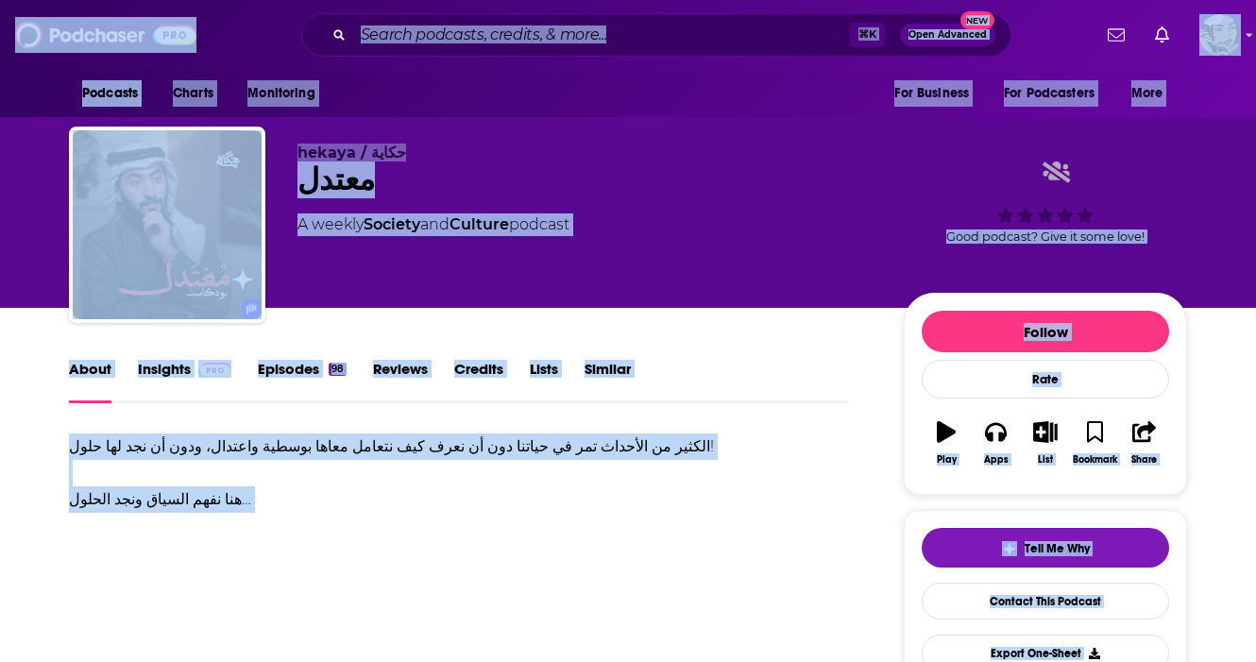
click at [228, 503] on div "الكثير من الأحداث تمر في حياتنا دون أن نعرف كيف نتعامل معاها بوسطية واعتدال، ود…" at bounding box center [458, 472] width 779 height 79
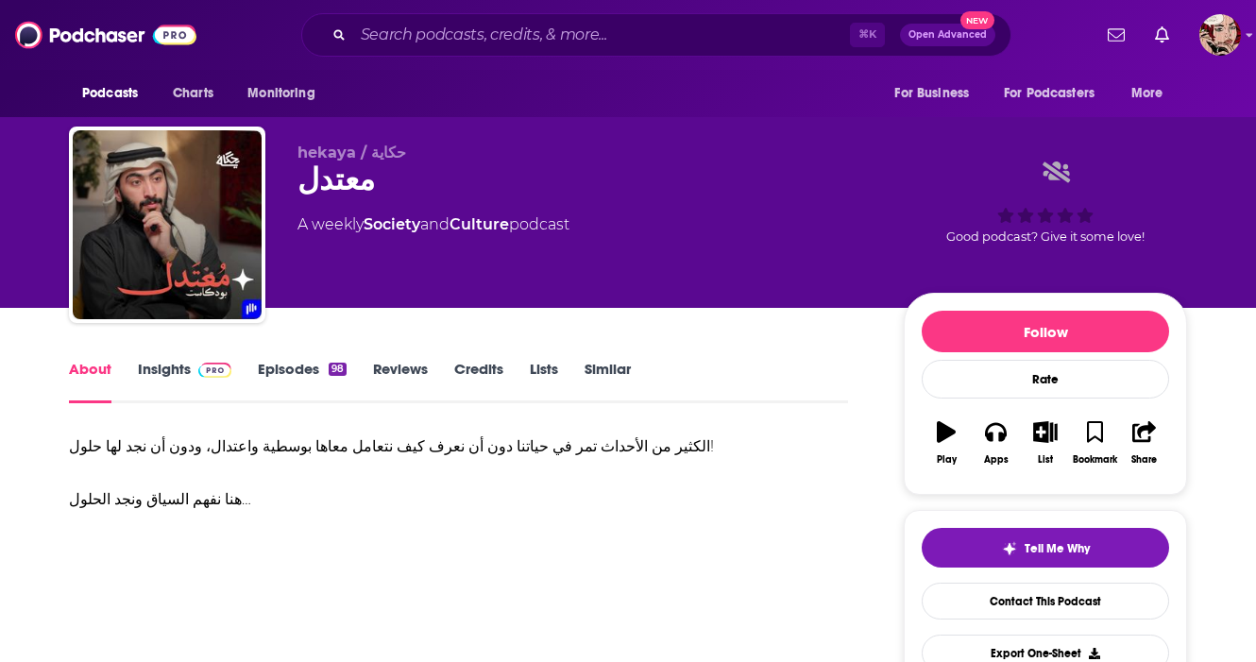
drag, startPoint x: 64, startPoint y: 439, endPoint x: 262, endPoint y: 515, distance: 211.3
copy div "الكثير من الأحداث تمر في حياتنا دون أن نعرف كيف نتعامل معاها بوسطية واعتدال، ود…"
click at [341, 194] on div "معتدل" at bounding box center [585, 179] width 576 height 37
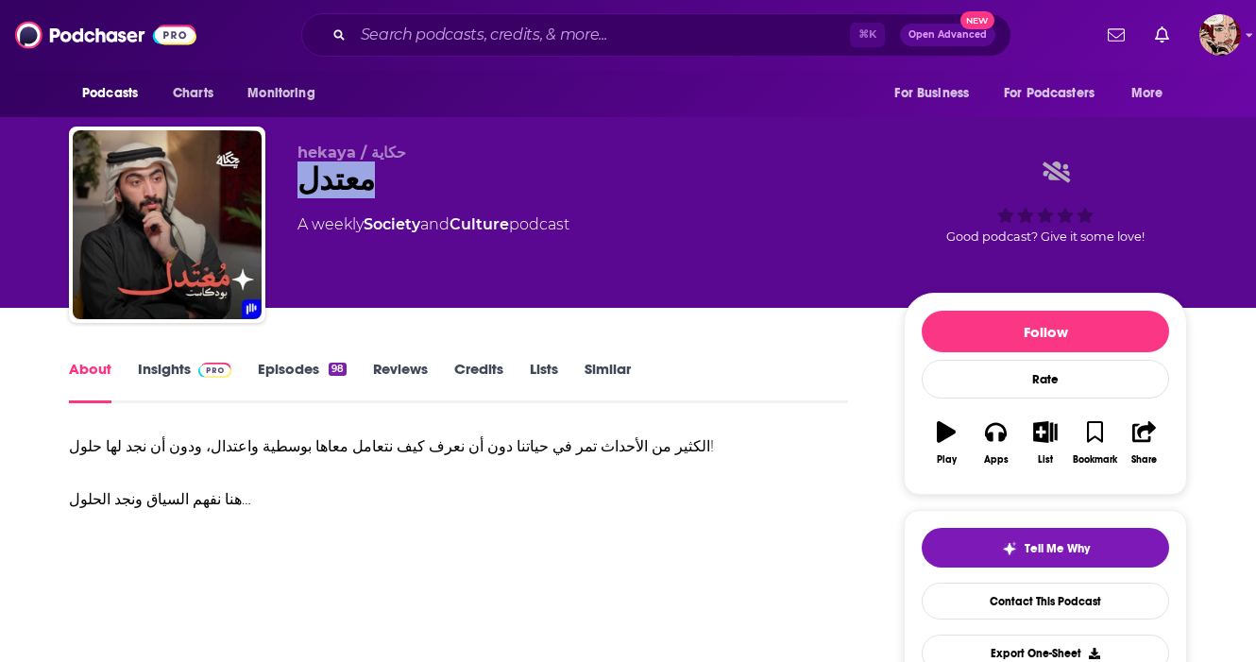
click at [341, 194] on div "معتدل" at bounding box center [585, 179] width 576 height 37
copy div "معتدل"
click at [499, 30] on input "Search podcasts, credits, & more..." at bounding box center [601, 35] width 497 height 30
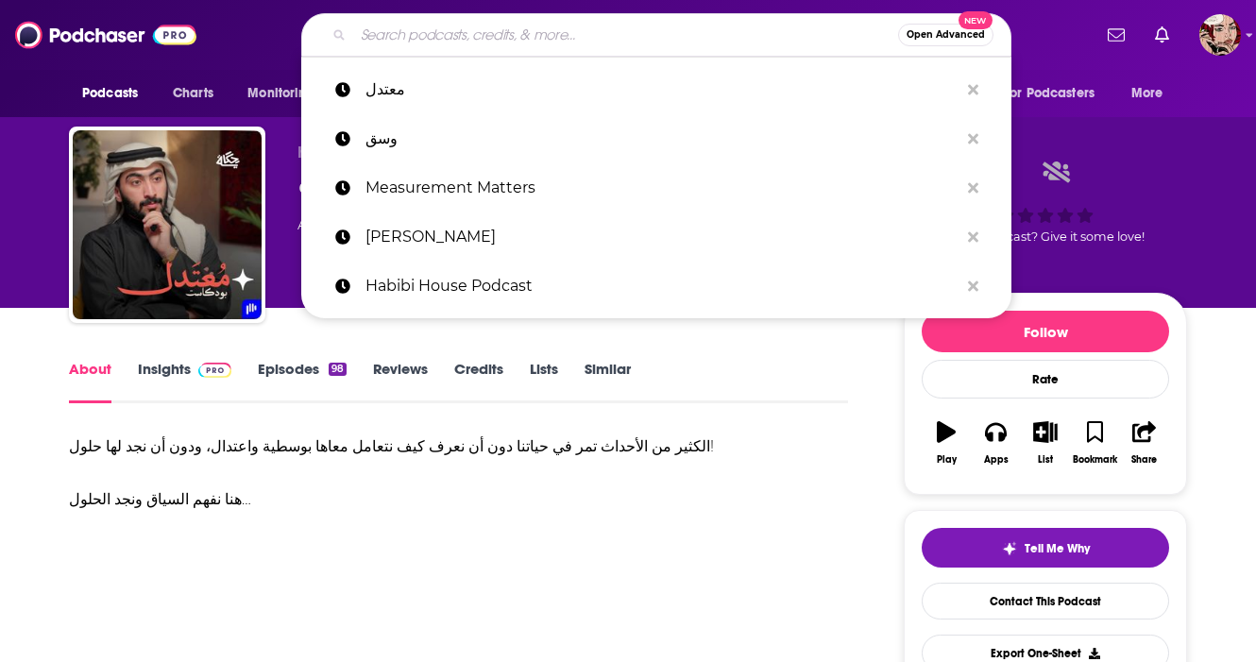
paste input "شوط"
type input "شوط"
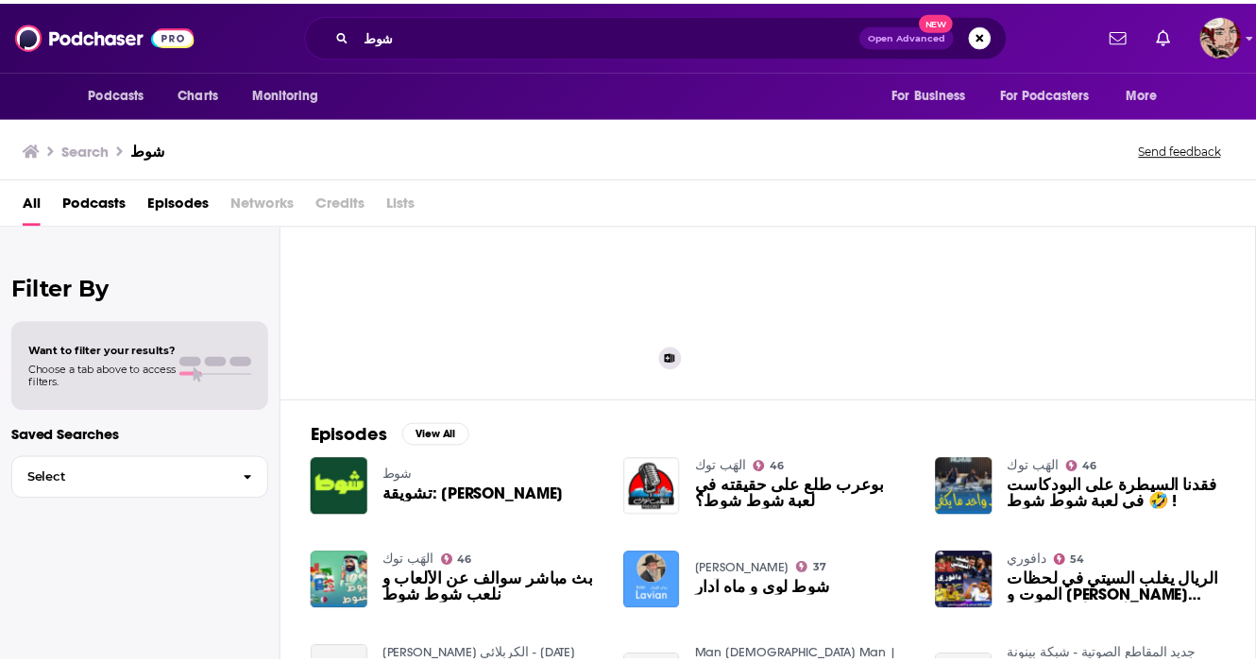
scroll to position [98, 0]
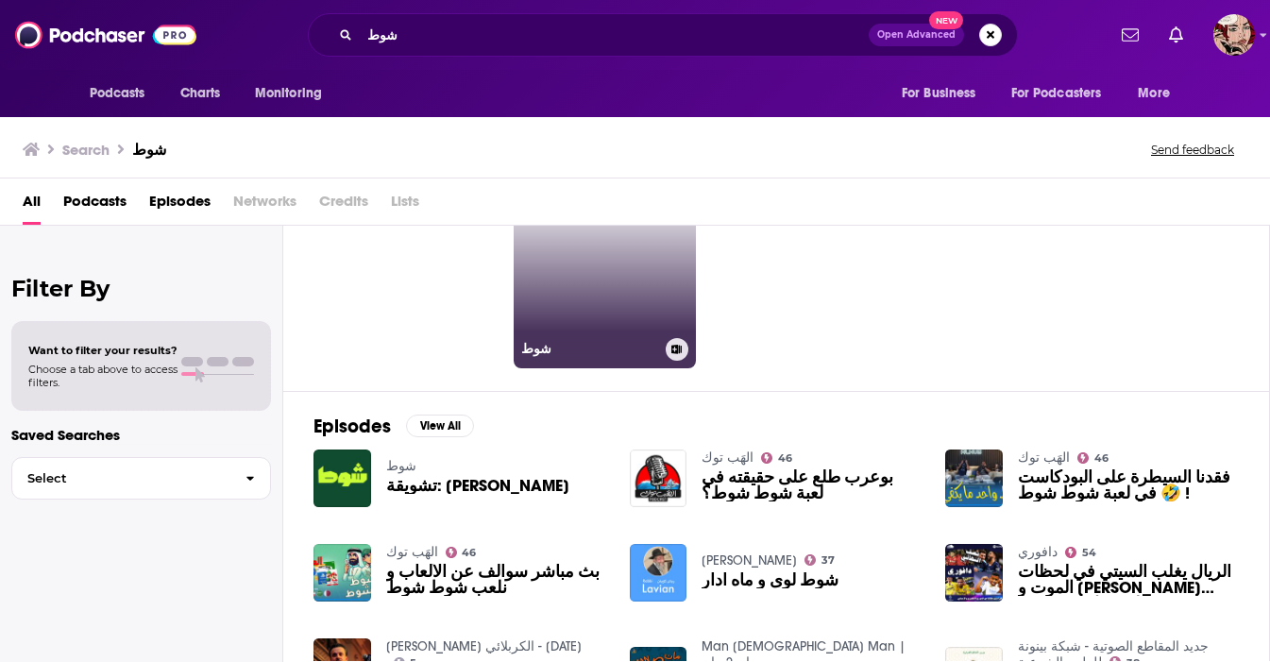
click at [581, 262] on link "شوط" at bounding box center [605, 276] width 183 height 183
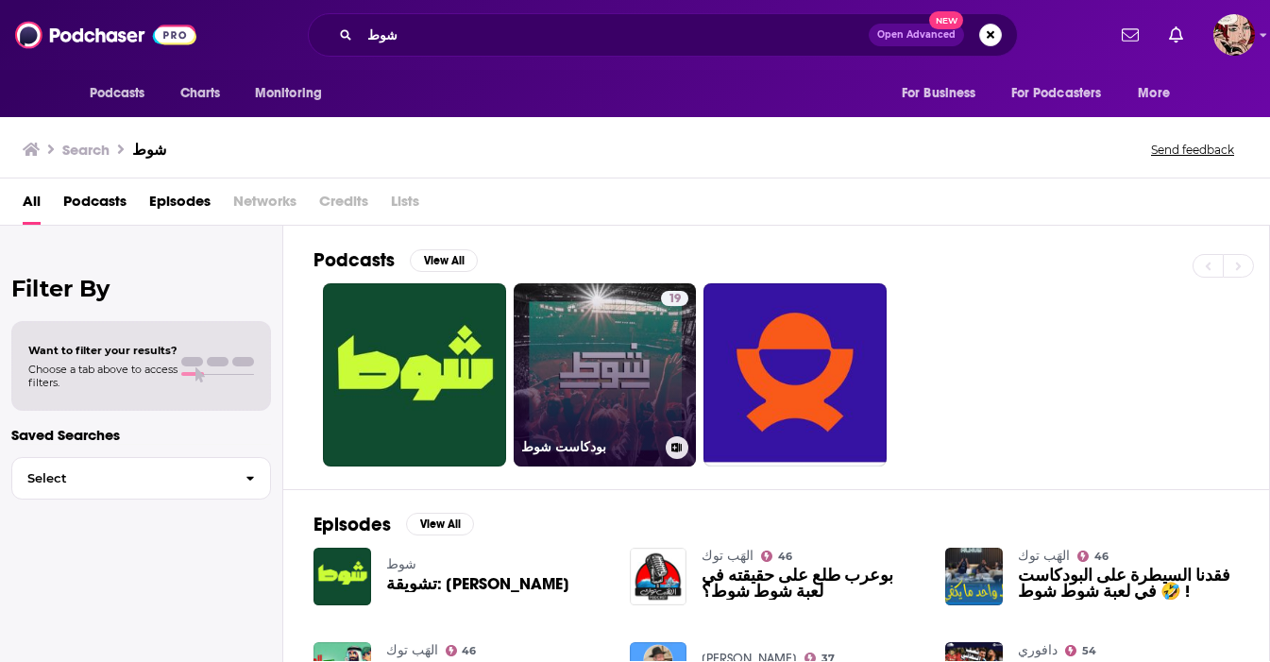
click at [564, 371] on link "19 بودكاست شوط" at bounding box center [605, 374] width 183 height 183
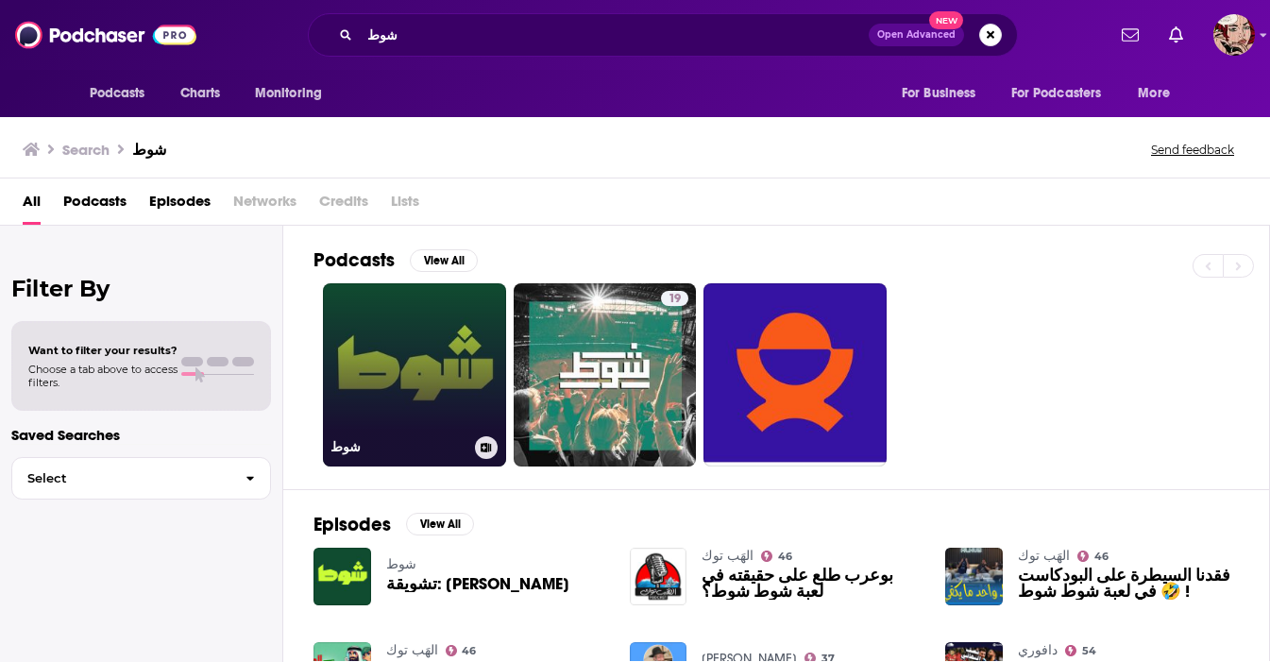
click at [424, 386] on link "شوط" at bounding box center [414, 374] width 183 height 183
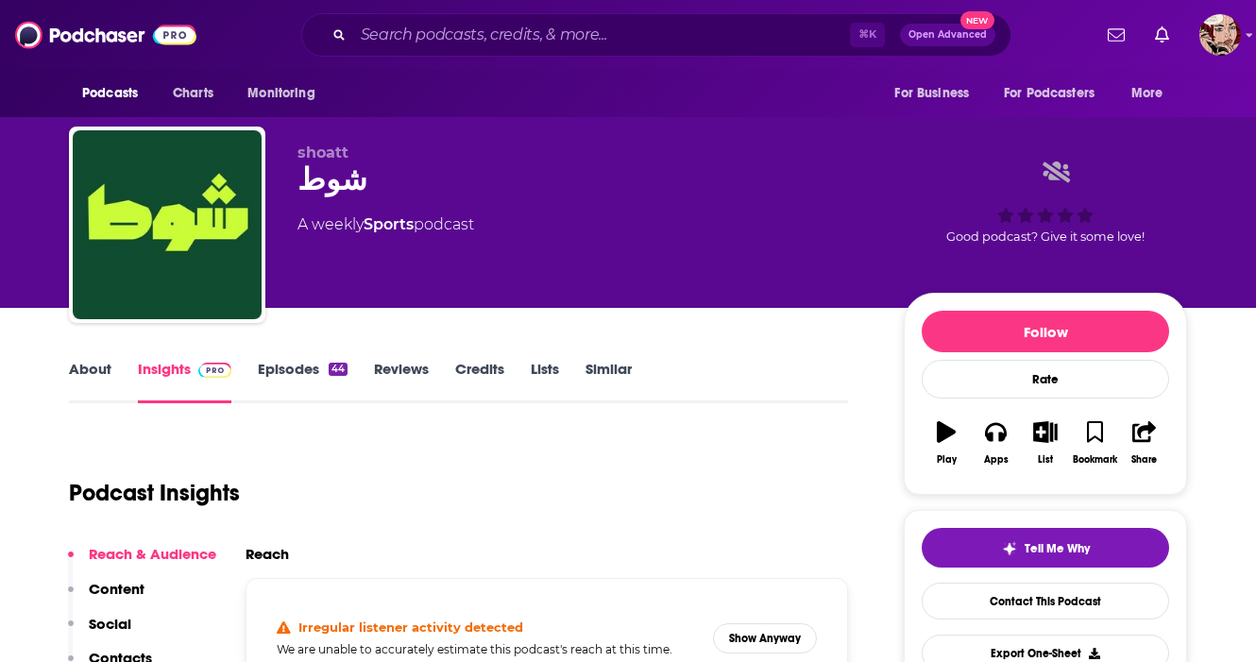
click at [322, 175] on div "شوط" at bounding box center [585, 179] width 576 height 37
click at [91, 362] on link "About" at bounding box center [90, 381] width 42 height 43
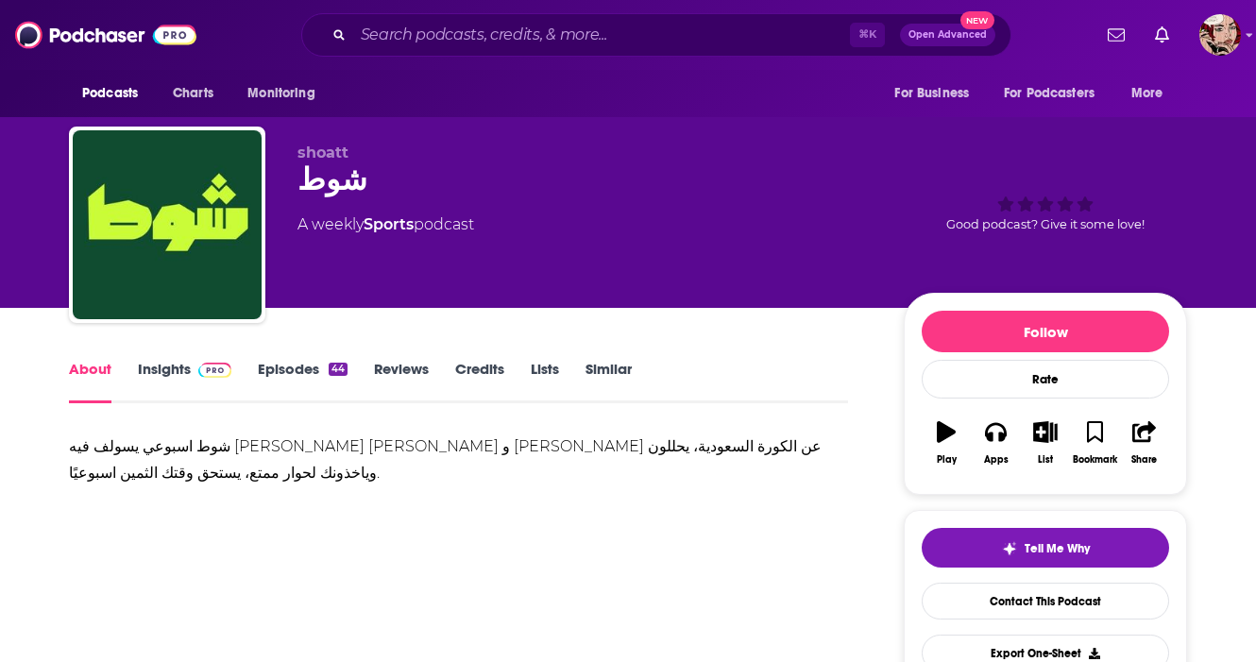
click at [198, 466] on div "شوط اسبوعي يسولف فيه [PERSON_NAME] [PERSON_NAME] و [PERSON_NAME] عن الكورة السع…" at bounding box center [458, 459] width 779 height 53
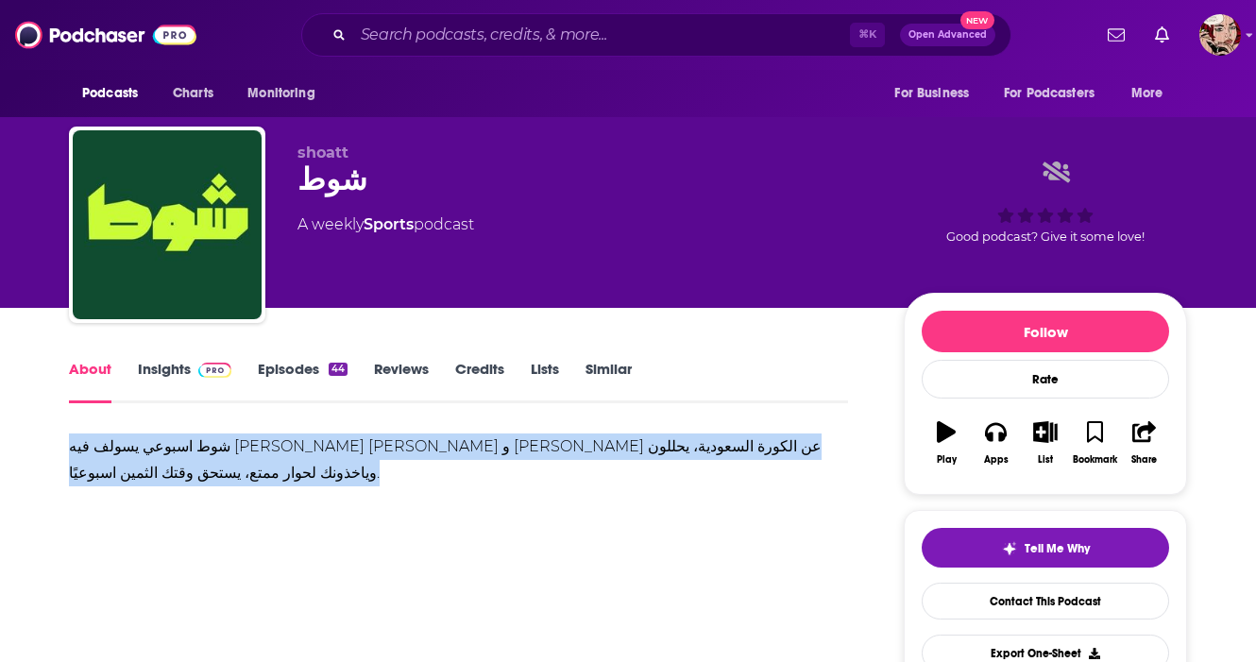
click at [198, 466] on div "شوط اسبوعي يسولف فيه [PERSON_NAME] [PERSON_NAME] و [PERSON_NAME] عن الكورة السع…" at bounding box center [458, 459] width 779 height 53
copy div "شوط اسبوعي يسولف فيه [PERSON_NAME] [PERSON_NAME] و [PERSON_NAME] عن الكورة السع…"
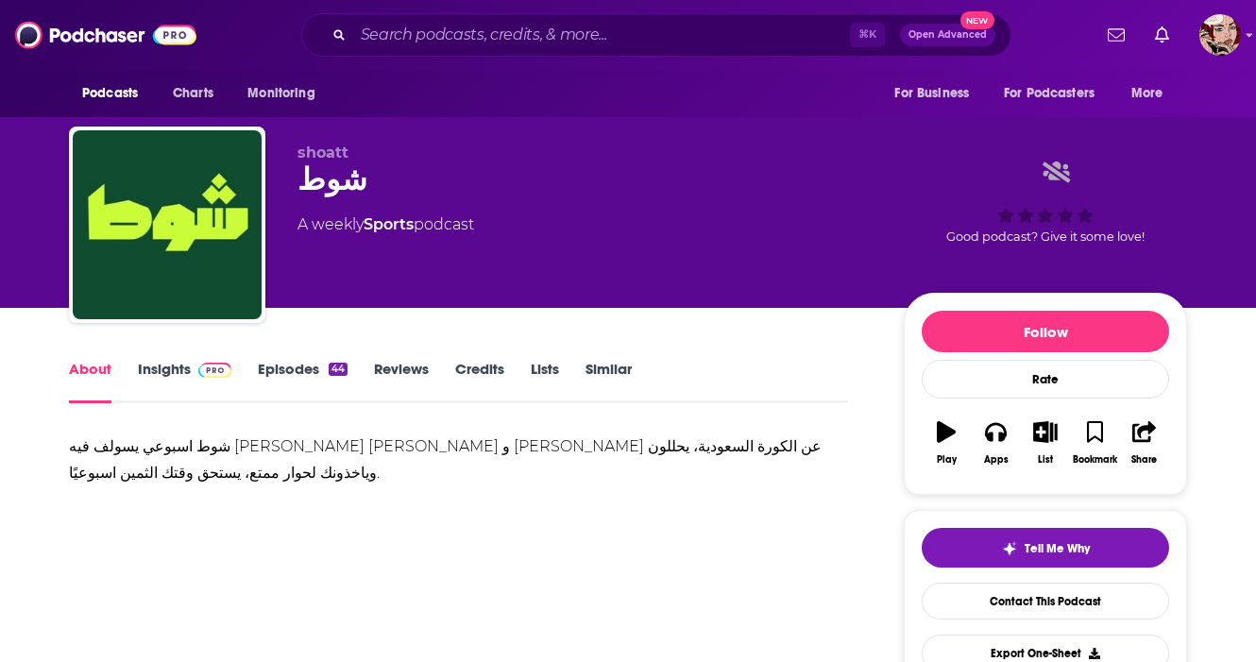
click at [330, 165] on div "شوط" at bounding box center [585, 179] width 576 height 37
